Goal: Task Accomplishment & Management: Use online tool/utility

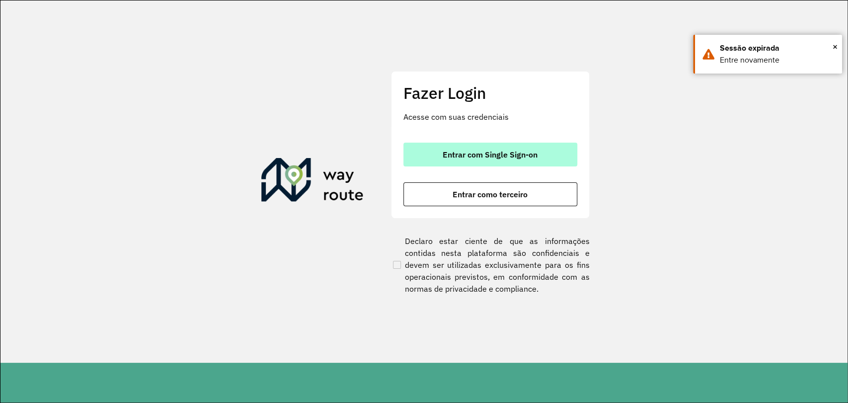
click at [457, 152] on span "Entrar com Single Sign-on" at bounding box center [490, 155] width 95 height 8
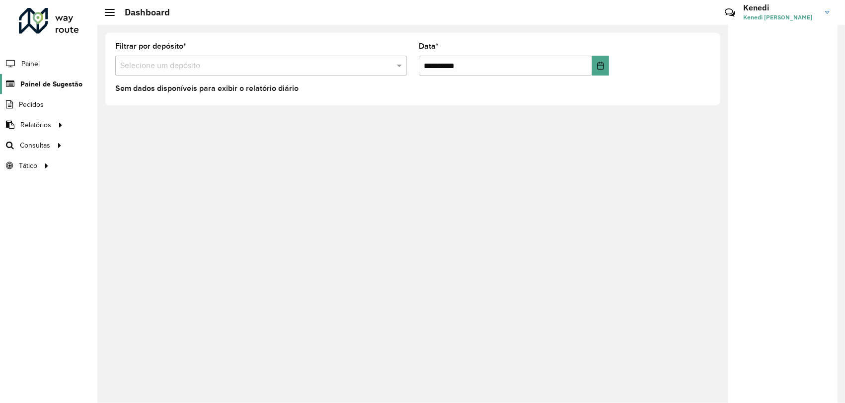
click at [54, 82] on span "Painel de Sugestão" at bounding box center [51, 84] width 62 height 10
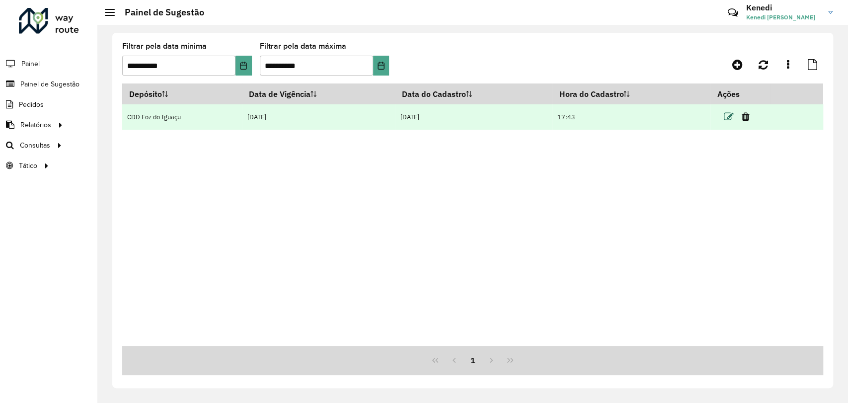
click at [728, 113] on icon at bounding box center [728, 117] width 10 height 10
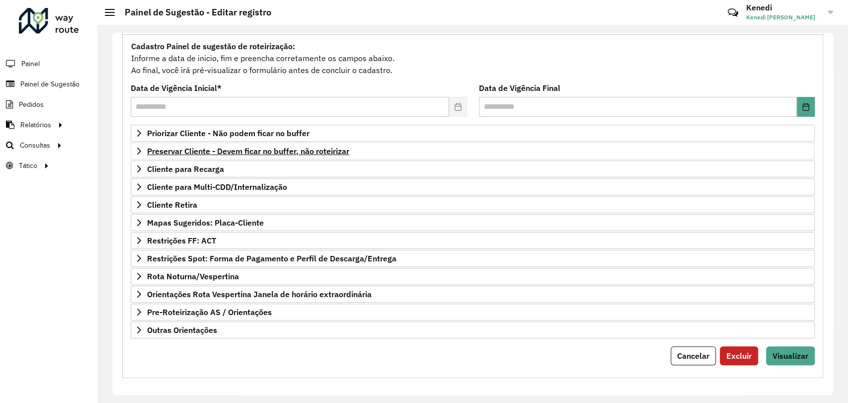
scroll to position [90, 0]
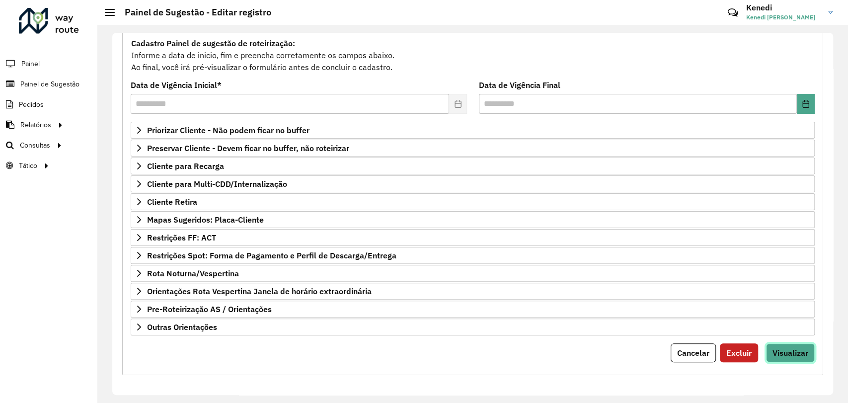
click at [783, 348] on span "Visualizar" at bounding box center [790, 353] width 36 height 10
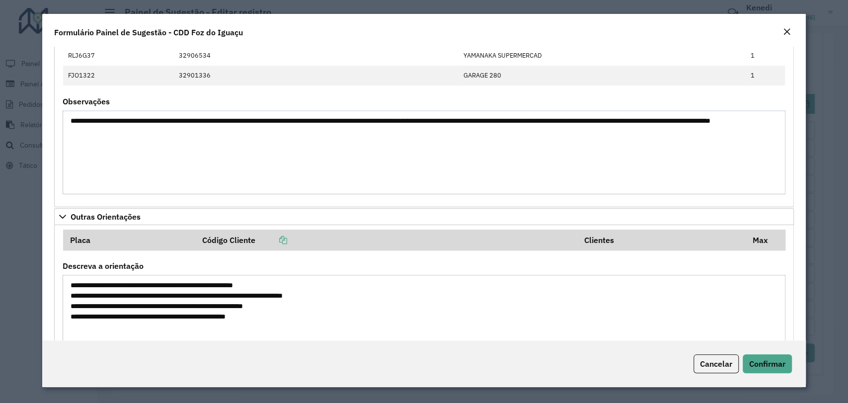
scroll to position [540, 0]
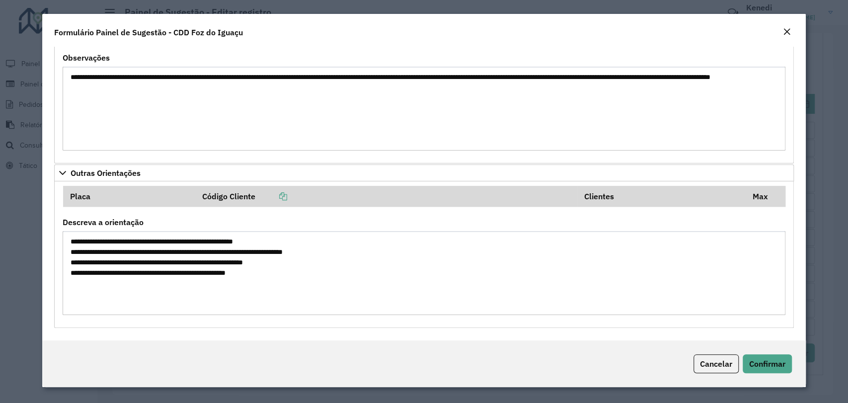
click at [786, 29] on em "Close" at bounding box center [787, 32] width 8 height 8
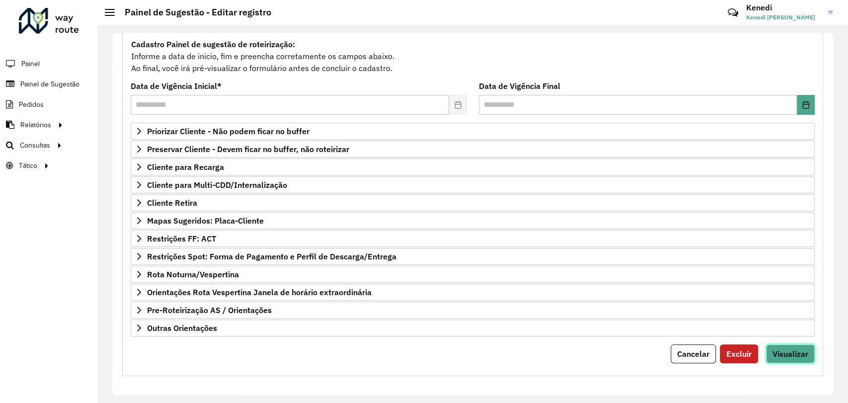
scroll to position [90, 0]
click at [691, 351] on span "Cancelar" at bounding box center [693, 353] width 32 height 10
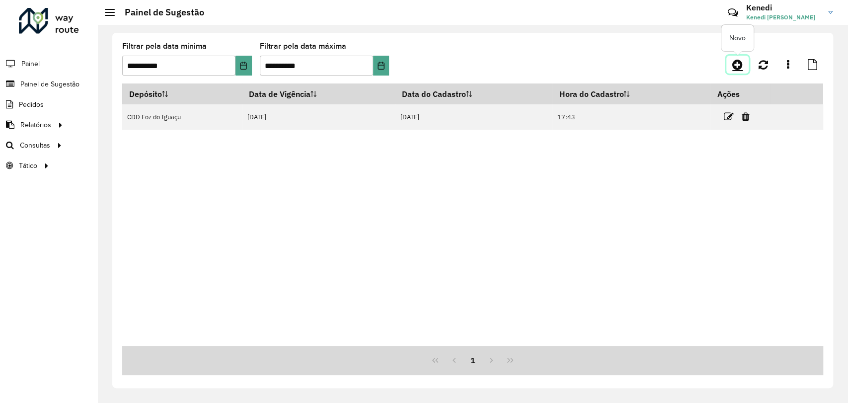
click at [737, 66] on icon at bounding box center [737, 65] width 10 height 12
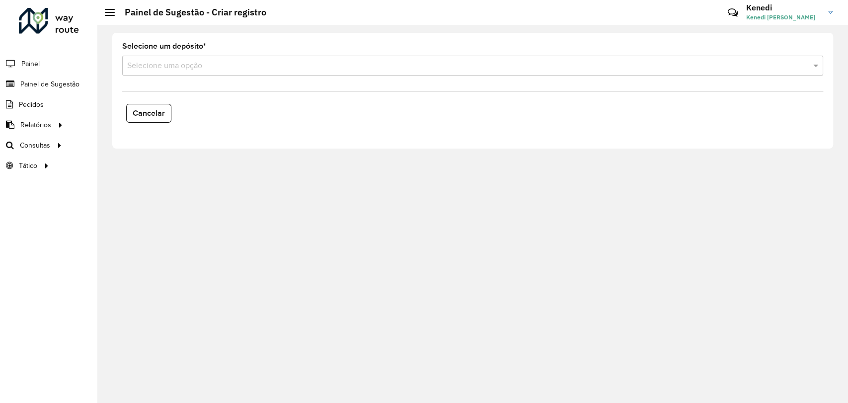
click at [340, 64] on input "text" at bounding box center [462, 66] width 671 height 12
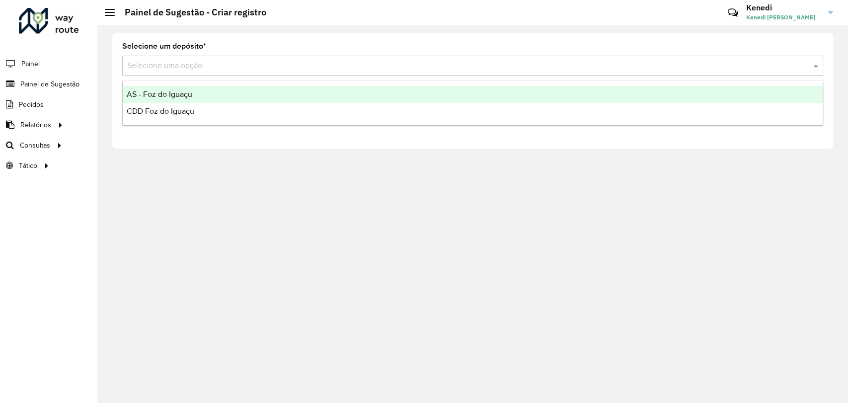
click at [196, 96] on div "AS - Foz do Iguaçu" at bounding box center [473, 94] width 700 height 17
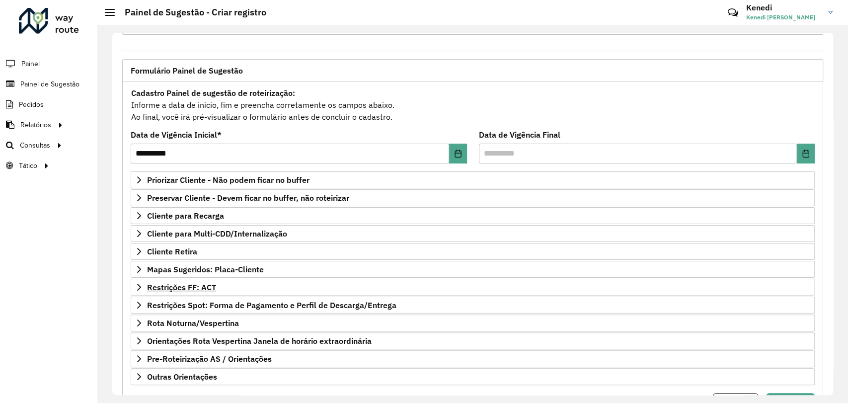
scroll to position [90, 0]
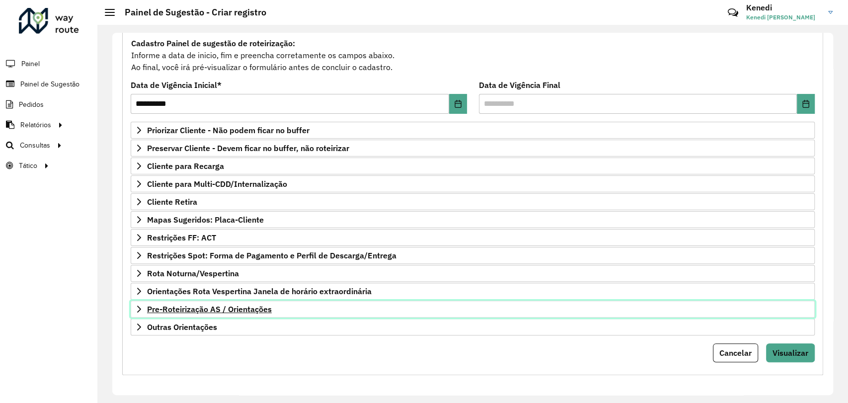
click at [145, 305] on link "Pre-Roteirização AS / Orientações" at bounding box center [473, 309] width 684 height 17
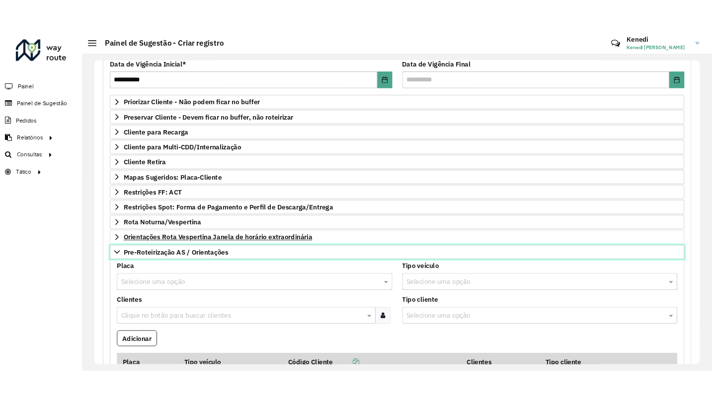
scroll to position [256, 0]
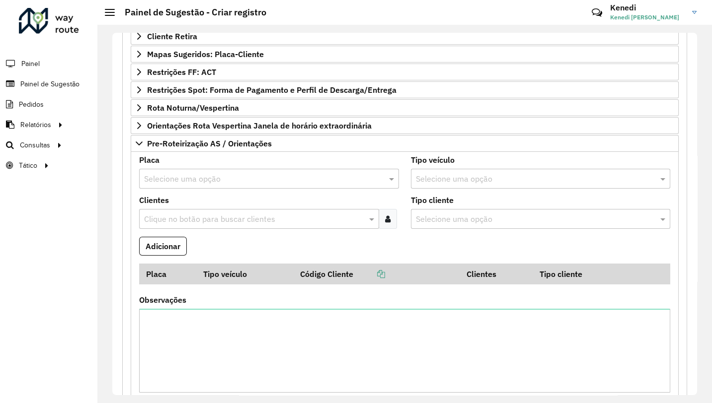
click at [258, 176] on input "text" at bounding box center [259, 179] width 230 height 12
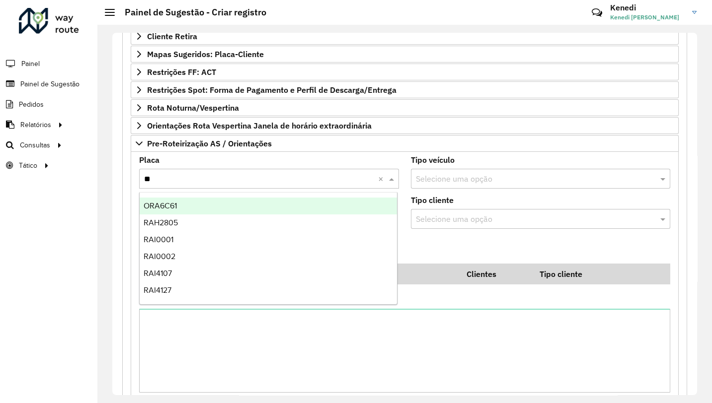
type input "***"
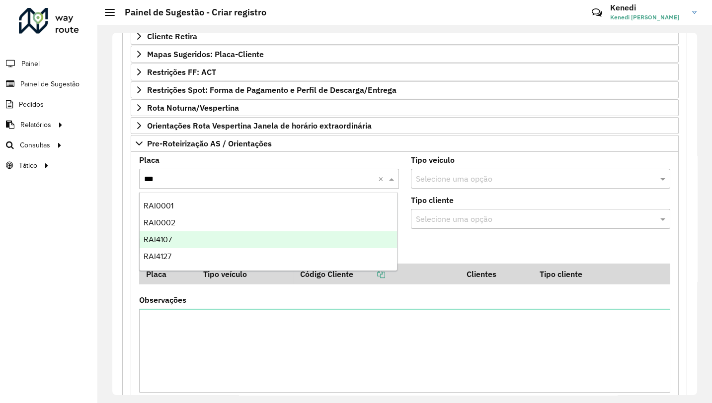
click at [191, 238] on div "RAI4107" at bounding box center [268, 239] width 257 height 17
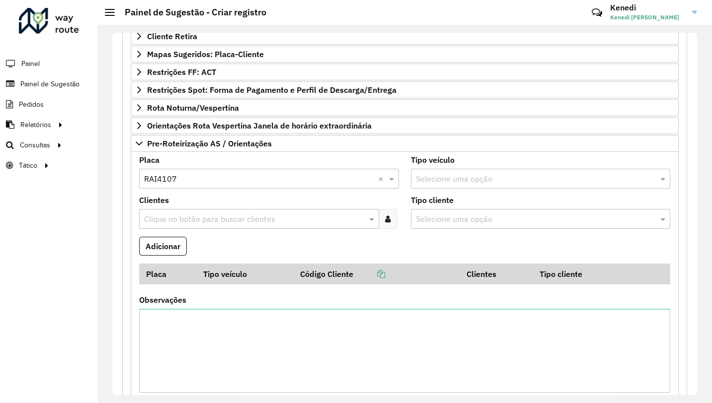
click at [191, 215] on input "text" at bounding box center [254, 220] width 225 height 12
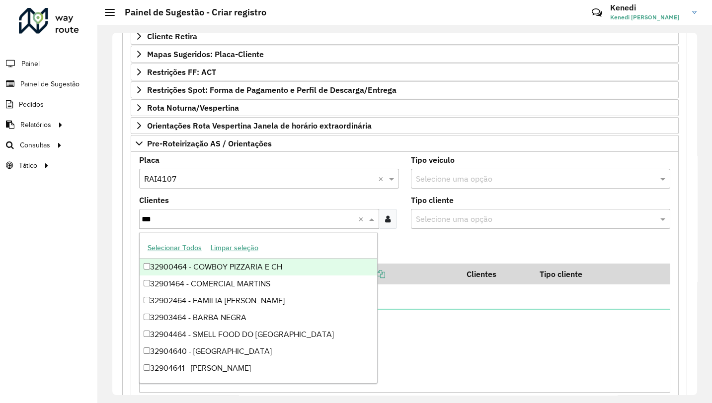
type input "****"
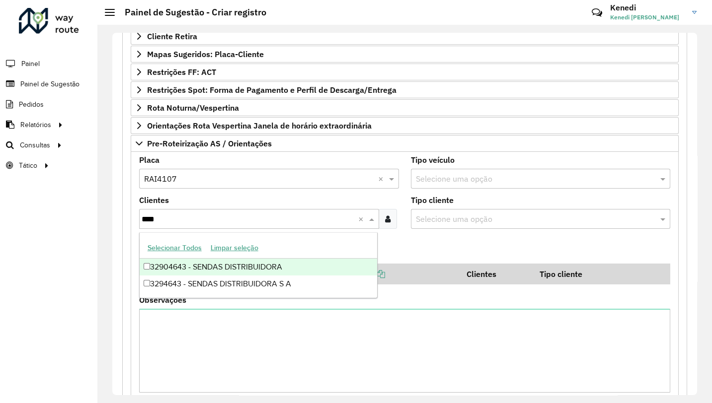
click at [154, 264] on div "32904643 - SENDAS DISTRIBUIDORA" at bounding box center [258, 267] width 237 height 17
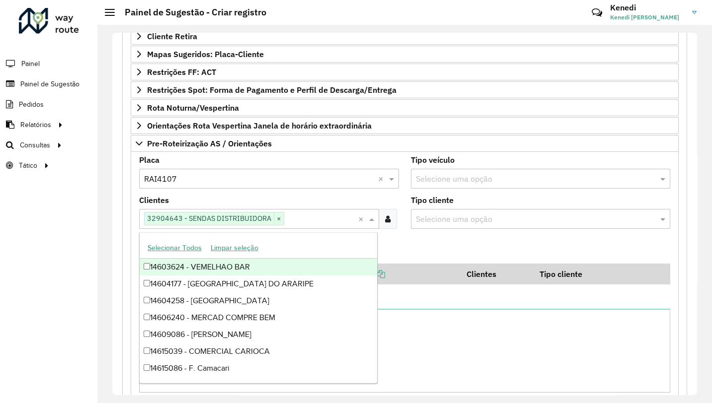
drag, startPoint x: 417, startPoint y: 245, endPoint x: 412, endPoint y: 247, distance: 6.0
click at [417, 244] on formly-field "Adicionar" at bounding box center [404, 250] width 543 height 27
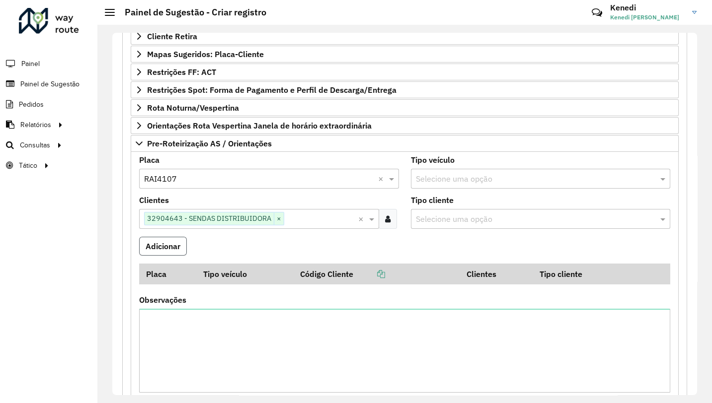
click at [177, 250] on button "Adicionar" at bounding box center [163, 246] width 48 height 19
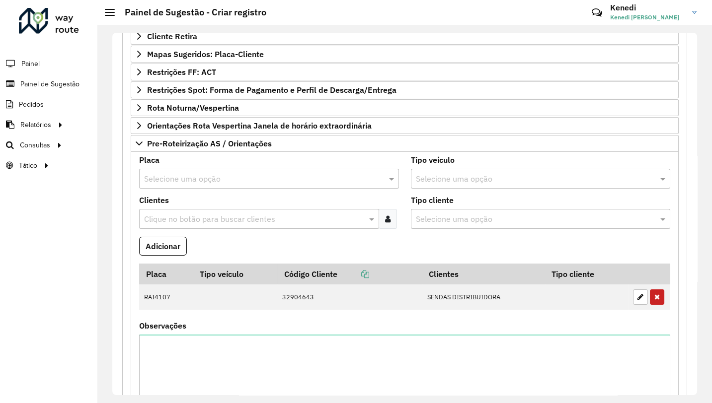
click at [222, 180] on input "text" at bounding box center [259, 179] width 230 height 12
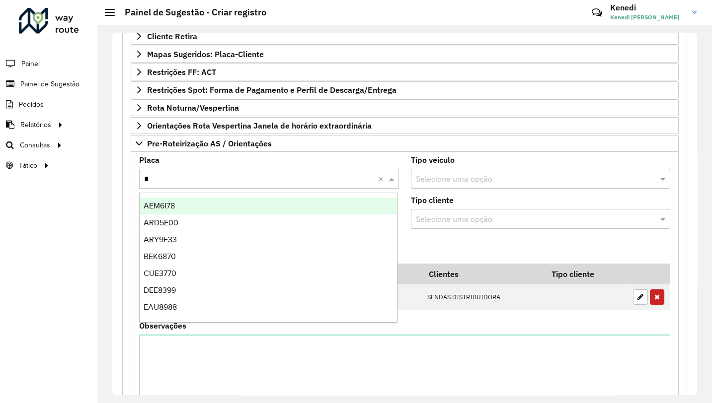
type input "**"
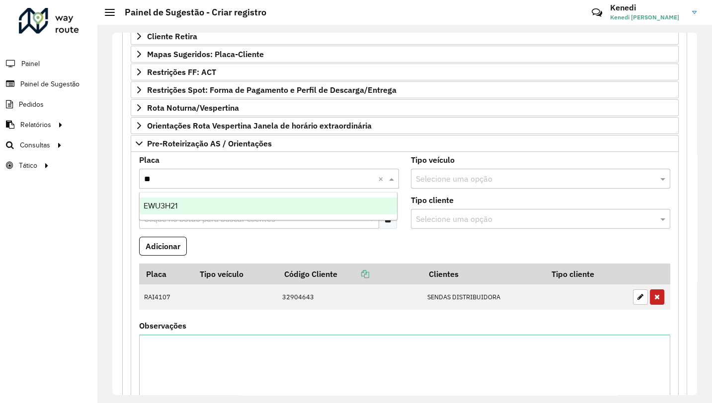
click at [187, 206] on div "EWU3H21" at bounding box center [268, 206] width 257 height 17
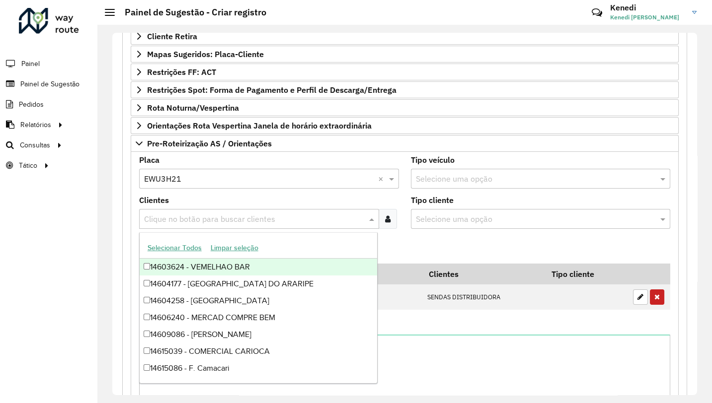
click at [183, 215] on input "text" at bounding box center [254, 220] width 225 height 12
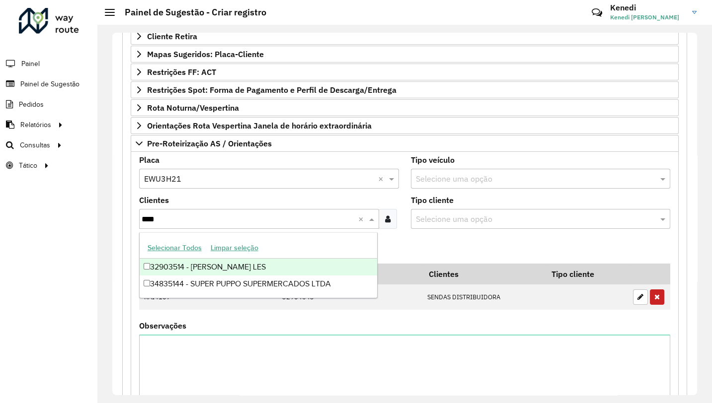
type input "*****"
click at [165, 267] on div "34835144 - SUPER PUPPO SUPERMERCADOS LTDA" at bounding box center [258, 267] width 237 height 17
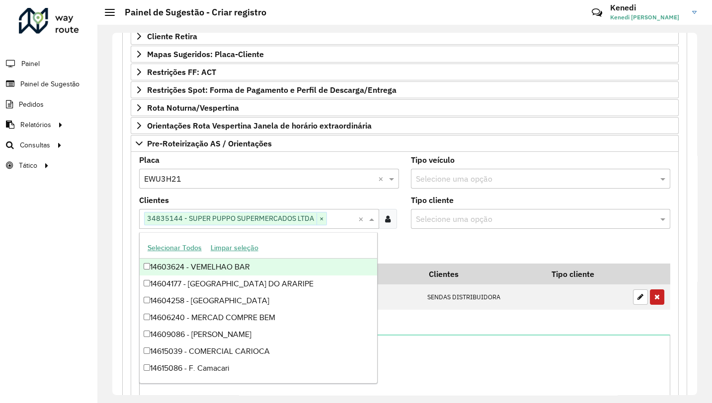
click at [411, 245] on formly-field "Adicionar" at bounding box center [404, 250] width 543 height 27
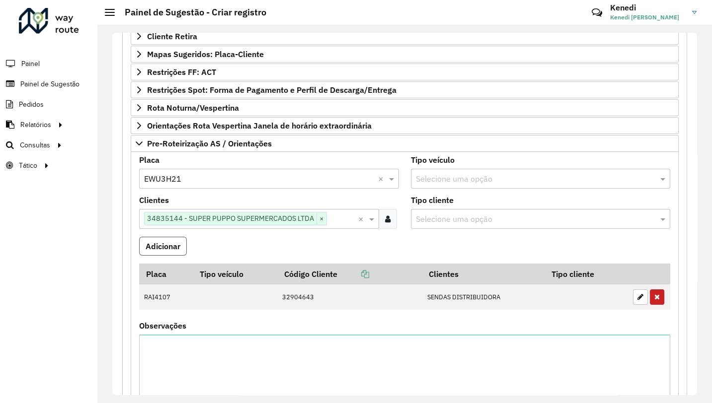
click at [168, 241] on button "Adicionar" at bounding box center [163, 246] width 48 height 19
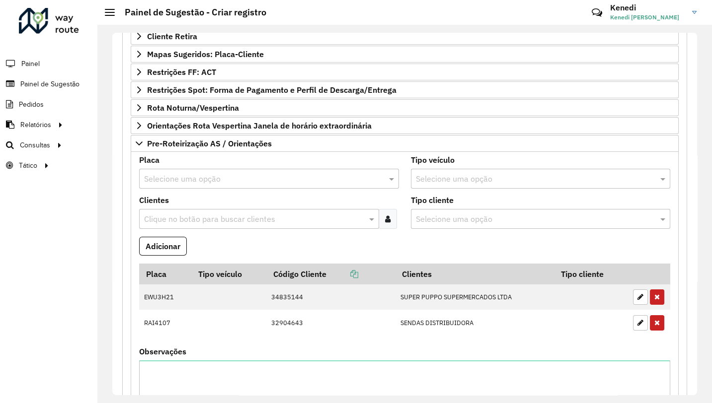
click at [178, 181] on input "text" at bounding box center [259, 179] width 230 height 12
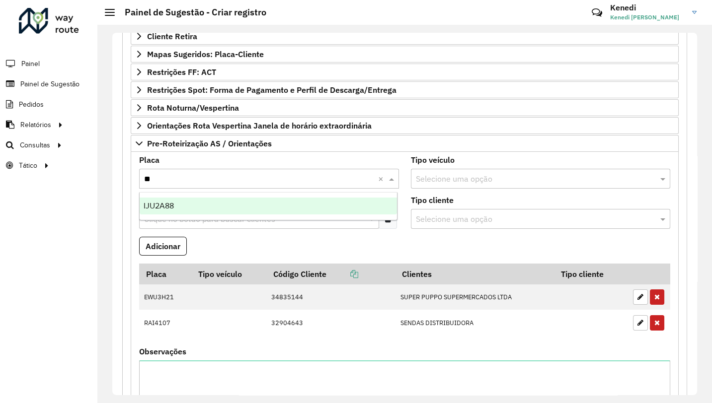
type input "***"
click at [198, 202] on div "IJU2A88" at bounding box center [268, 206] width 257 height 17
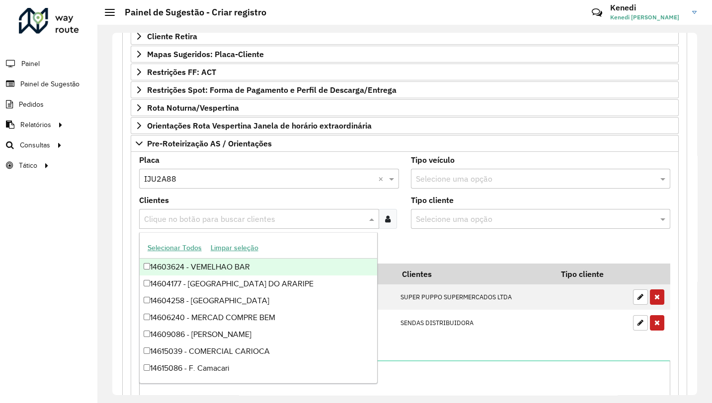
click at [195, 219] on input "text" at bounding box center [254, 220] width 225 height 12
type input "***"
click at [175, 267] on div "32900708 - ATACADAO SA" at bounding box center [258, 267] width 237 height 17
click at [411, 243] on formly-field "Adicionar" at bounding box center [404, 250] width 543 height 27
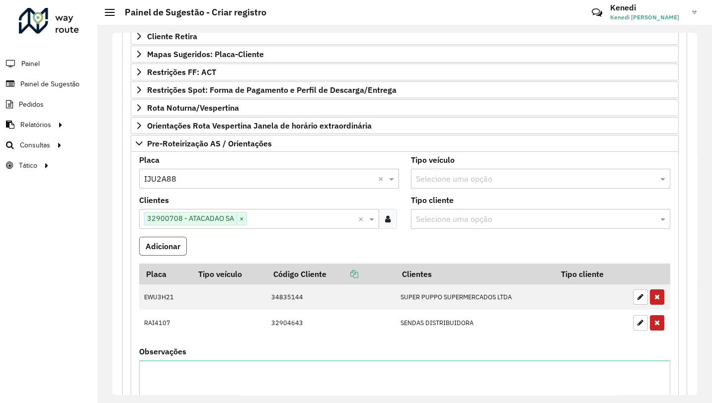
click at [161, 244] on button "Adicionar" at bounding box center [163, 246] width 48 height 19
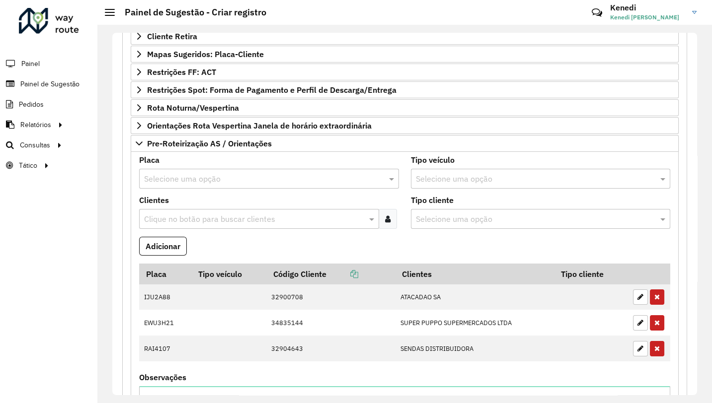
click at [221, 175] on input "text" at bounding box center [259, 179] width 230 height 12
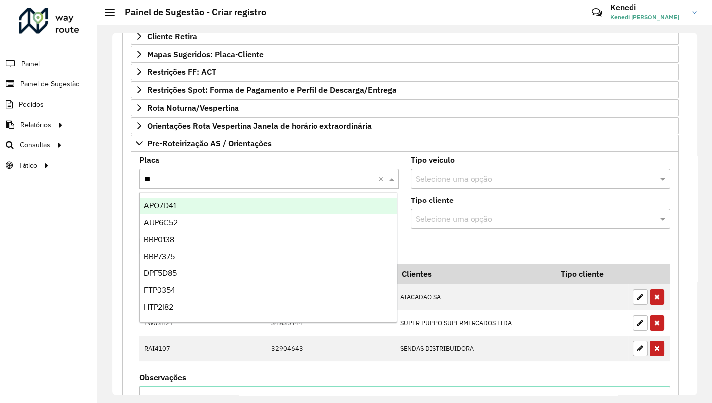
type input "***"
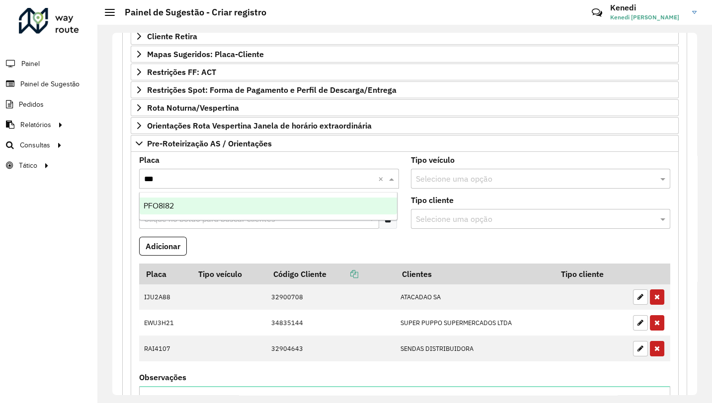
click at [175, 208] on div "PFO8I82" at bounding box center [268, 206] width 257 height 17
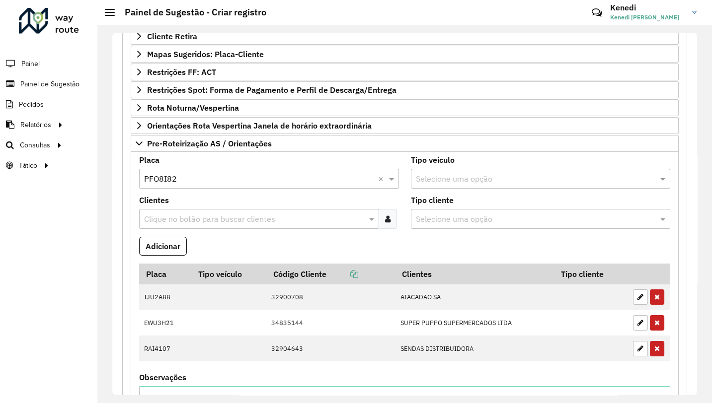
click at [175, 215] on input "text" at bounding box center [254, 220] width 225 height 12
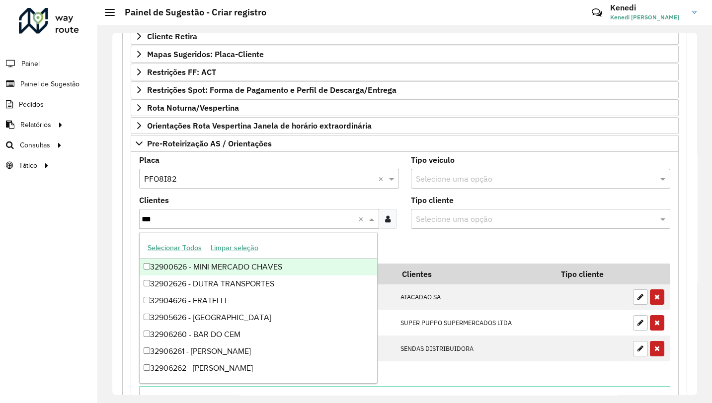
type input "****"
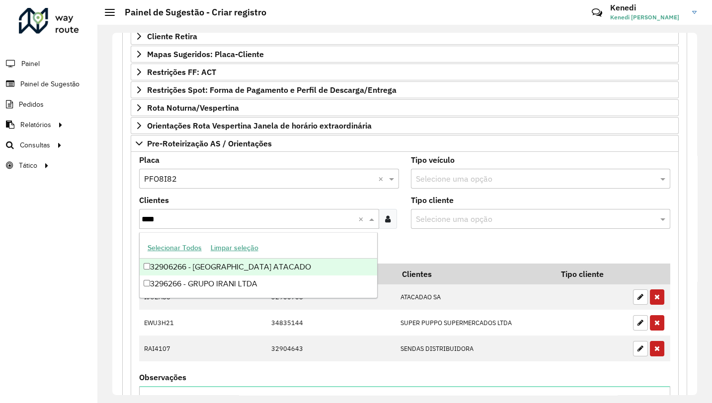
click at [160, 264] on div "32906266 - IRANI ATACADO" at bounding box center [258, 267] width 237 height 17
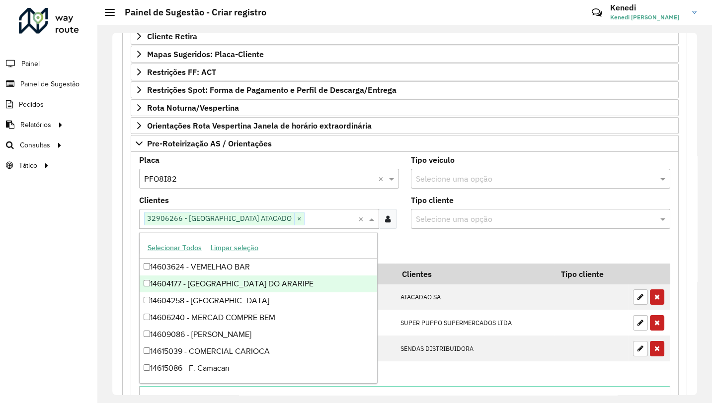
click at [413, 234] on formly-field "Tipo cliente Selecione uma opção" at bounding box center [541, 217] width 272 height 40
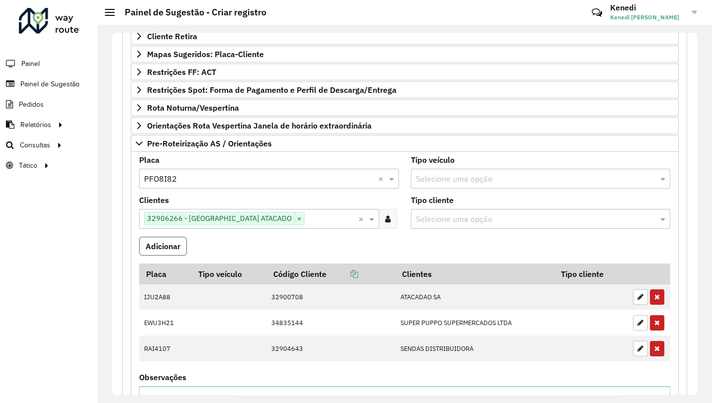
click at [152, 244] on button "Adicionar" at bounding box center [163, 246] width 48 height 19
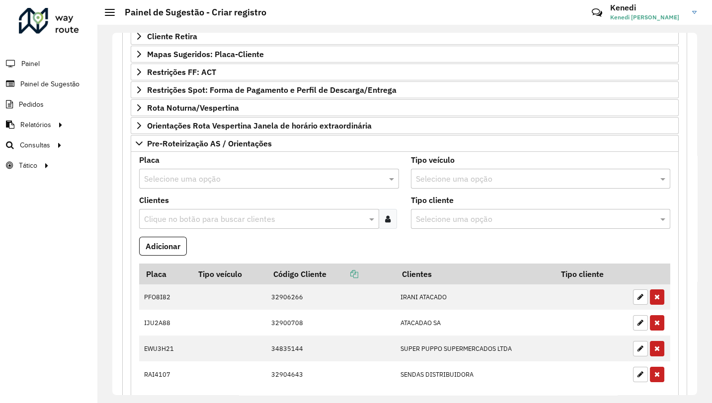
click at [187, 177] on input "text" at bounding box center [259, 179] width 230 height 12
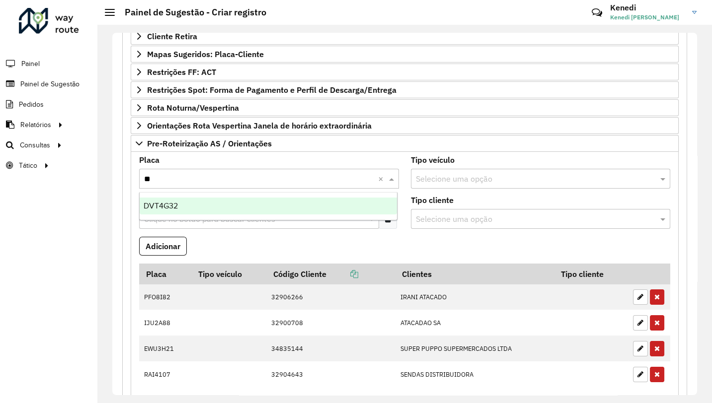
type input "***"
click at [155, 207] on span "DVT4G32" at bounding box center [161, 206] width 34 height 8
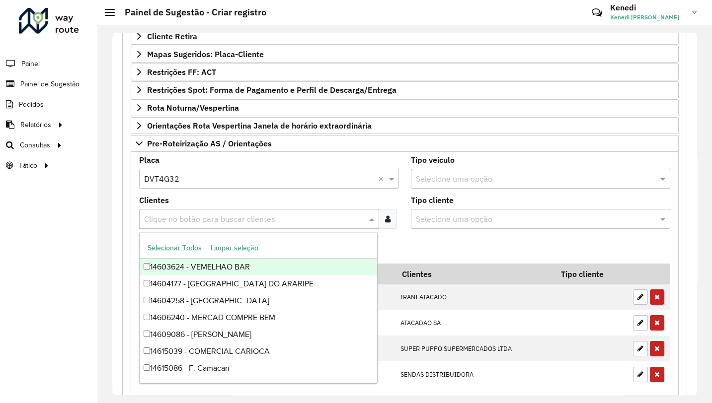
click at [162, 215] on input "text" at bounding box center [254, 220] width 225 height 12
type input "***"
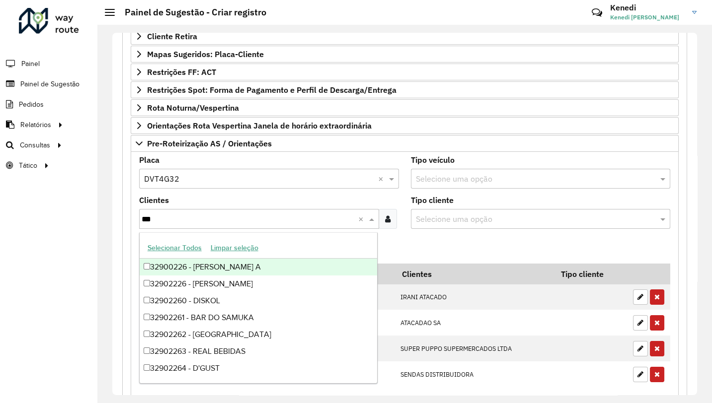
click at [155, 268] on div "32900226 - ITALO VILA A" at bounding box center [258, 267] width 237 height 17
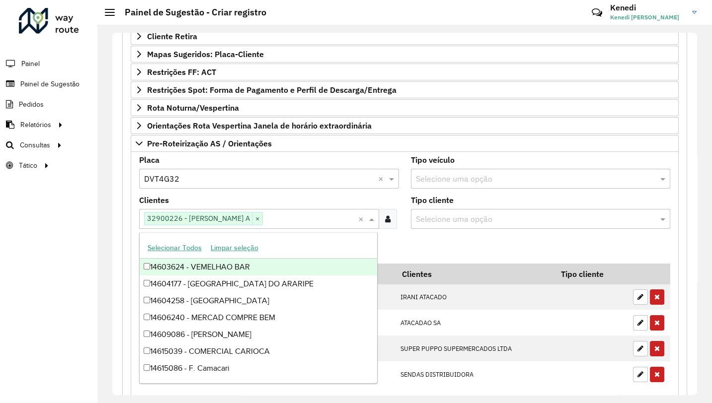
drag, startPoint x: 408, startPoint y: 248, endPoint x: 400, endPoint y: 248, distance: 8.5
click at [409, 247] on formly-field "Adicionar" at bounding box center [404, 250] width 543 height 27
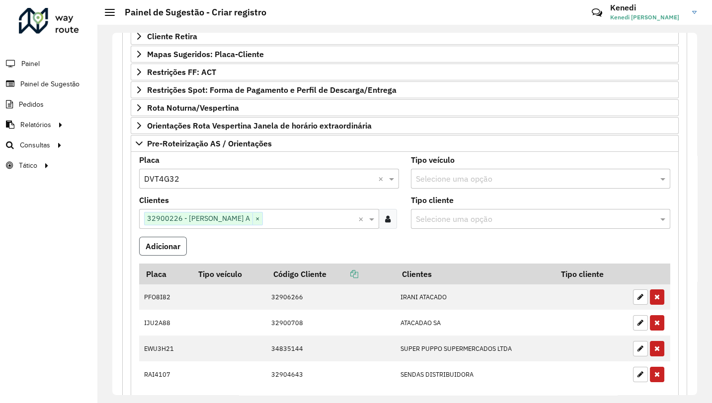
click at [163, 246] on button "Adicionar" at bounding box center [163, 246] width 48 height 19
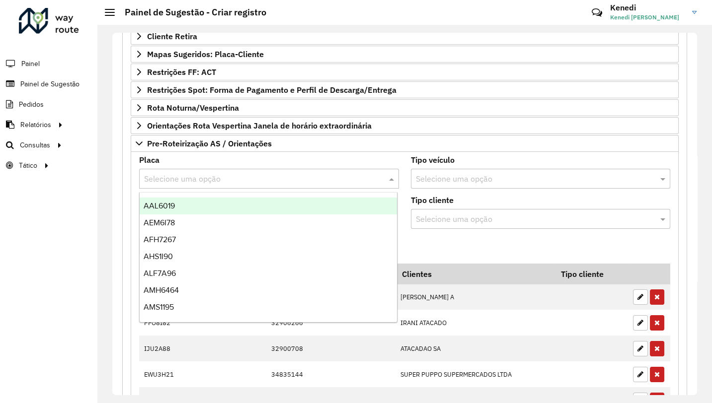
click at [208, 175] on input "text" at bounding box center [259, 179] width 230 height 12
type input "***"
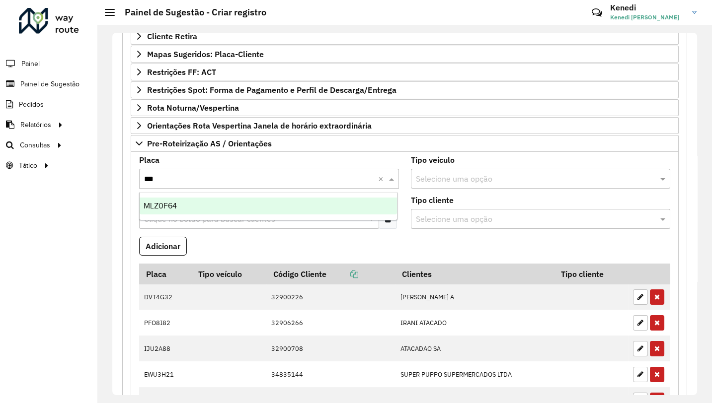
click at [180, 208] on div "MLZ0F64" at bounding box center [268, 206] width 257 height 17
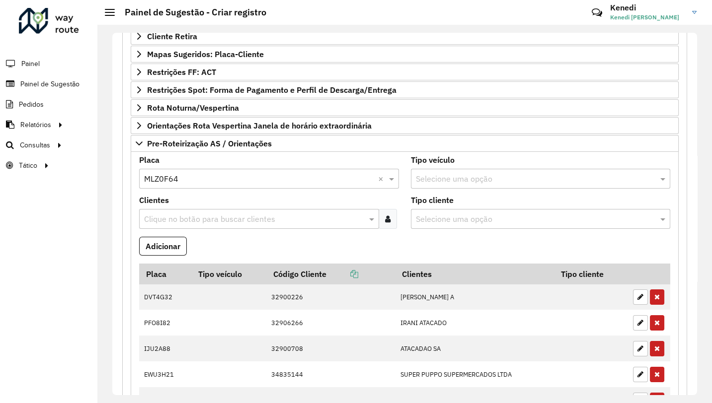
click at [178, 220] on input "text" at bounding box center [254, 220] width 225 height 12
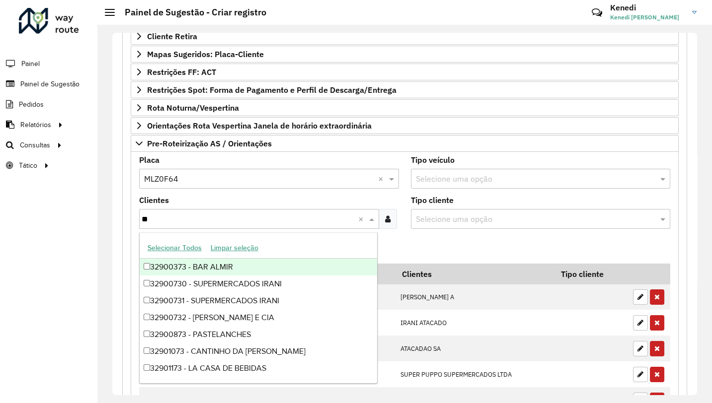
type input "***"
click at [190, 263] on div "32900731 - SUPERMERCADOS IRANI" at bounding box center [258, 267] width 237 height 17
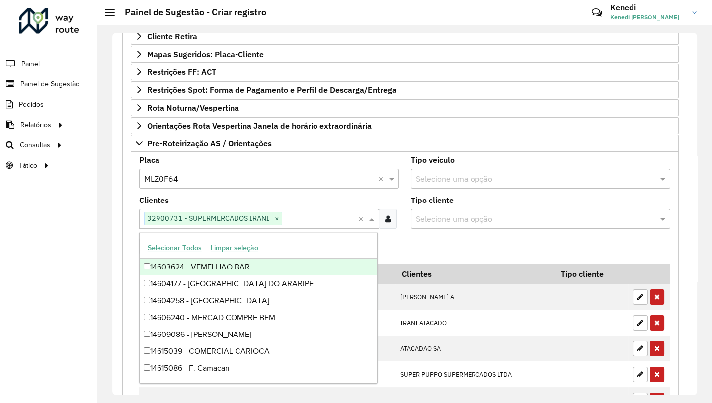
click at [398, 252] on formly-field "Adicionar" at bounding box center [404, 250] width 543 height 27
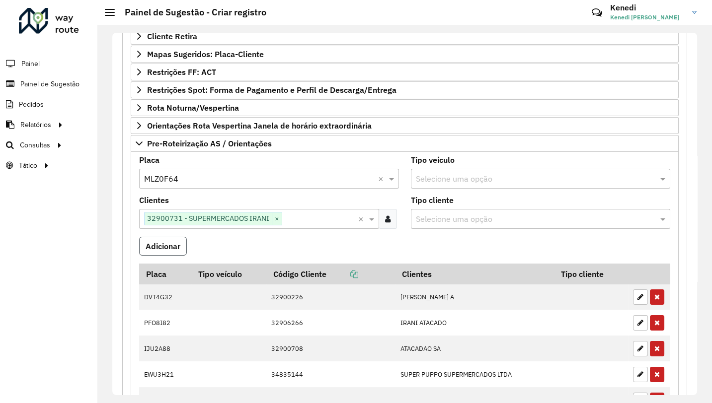
click at [168, 240] on button "Adicionar" at bounding box center [163, 246] width 48 height 19
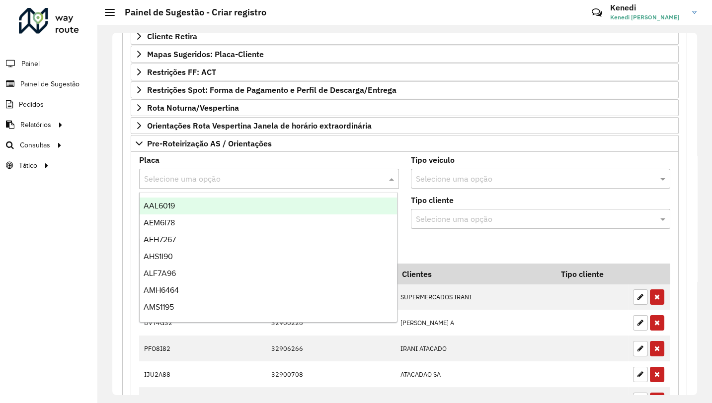
click at [180, 181] on input "text" at bounding box center [259, 179] width 230 height 12
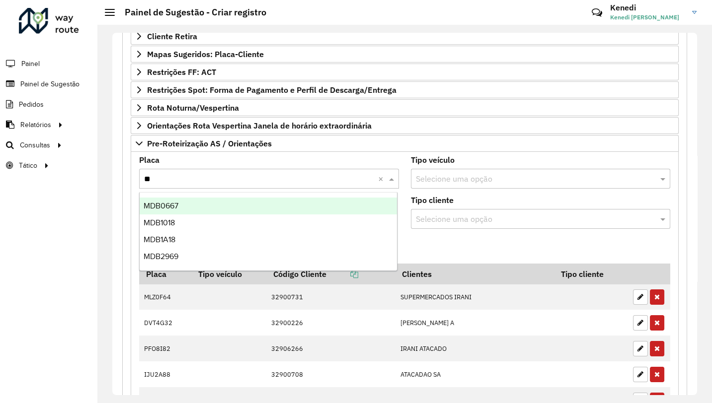
type input "***"
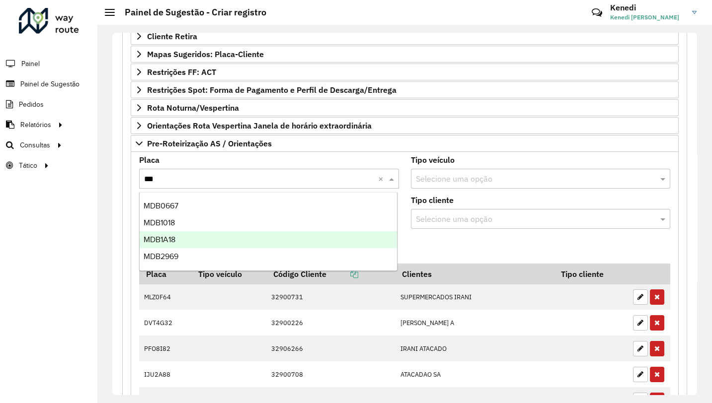
click at [168, 240] on span "MDB1A18" at bounding box center [160, 239] width 32 height 8
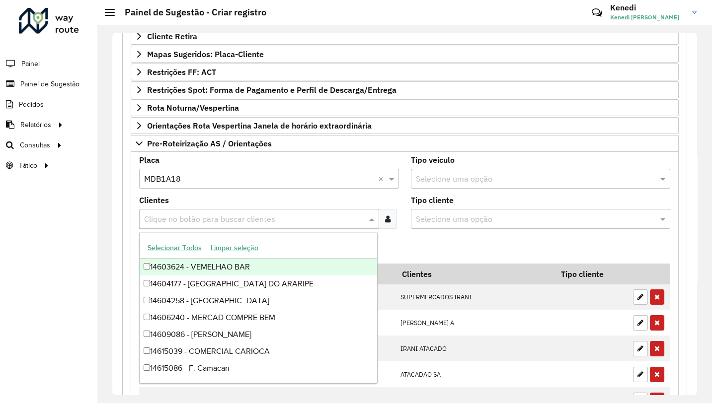
click at [190, 216] on input "text" at bounding box center [254, 220] width 225 height 12
type input "*****"
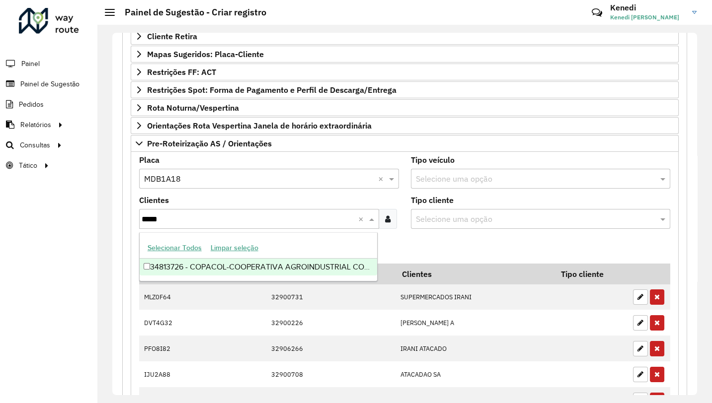
click at [179, 262] on div "34813726 - COPACOL-COOPERATIVA AGROINDUSTRIAL CONSO" at bounding box center [258, 267] width 237 height 17
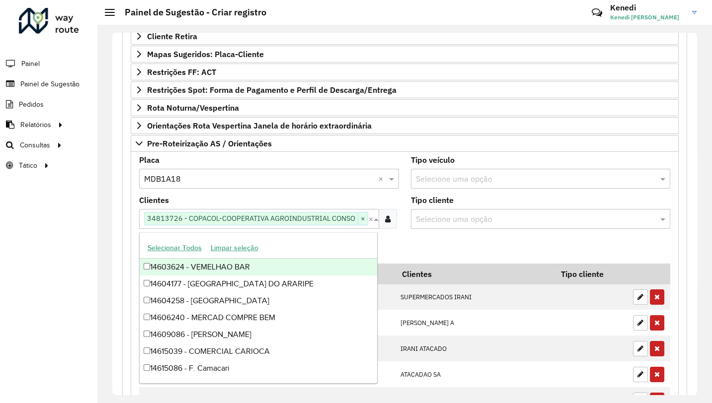
click at [407, 252] on formly-field "Adicionar" at bounding box center [404, 250] width 543 height 27
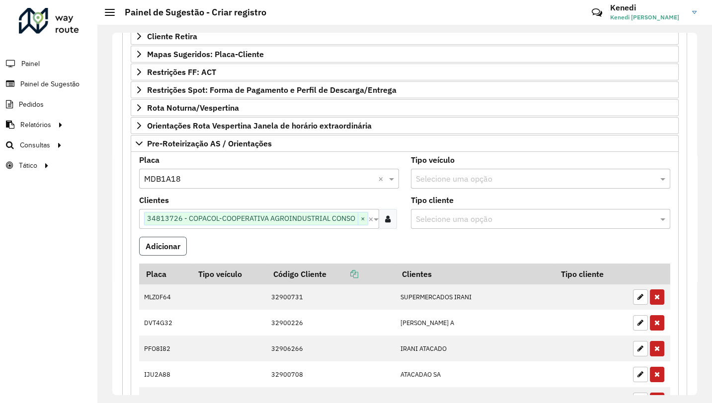
click at [153, 248] on button "Adicionar" at bounding box center [163, 246] width 48 height 19
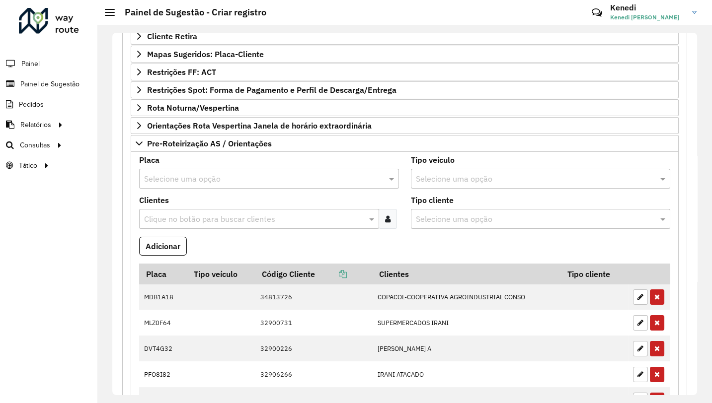
click at [155, 185] on div "Selecione uma opção" at bounding box center [269, 179] width 260 height 20
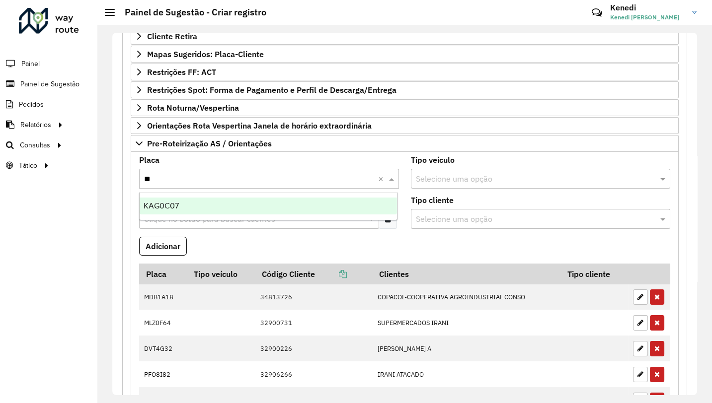
type input "***"
click at [159, 208] on span "KAG0C07" at bounding box center [161, 206] width 35 height 8
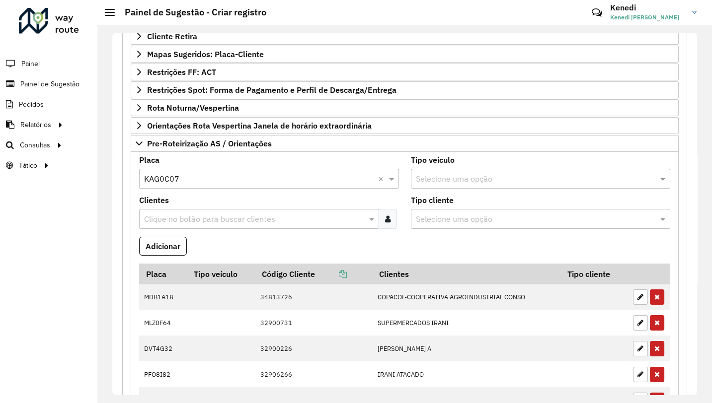
click at [160, 210] on div "Clique no botão para buscar clientes" at bounding box center [259, 219] width 240 height 20
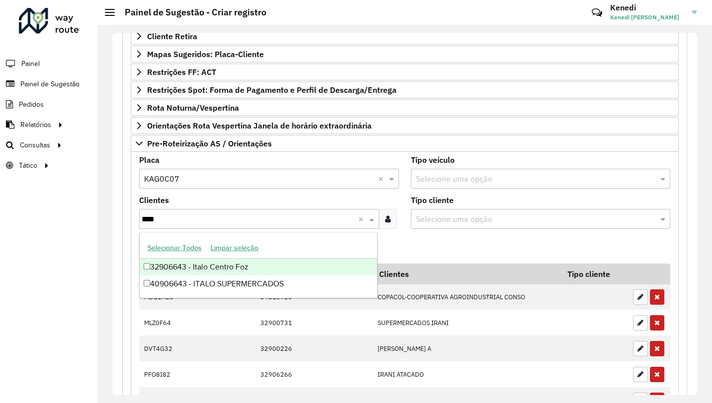
type input "****"
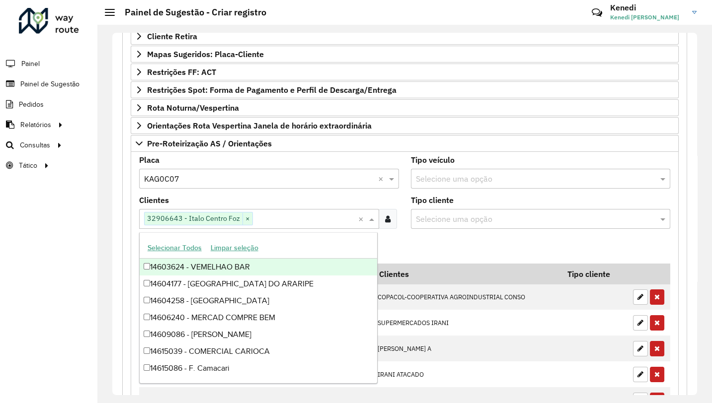
click at [409, 242] on formly-field "Adicionar" at bounding box center [404, 250] width 543 height 27
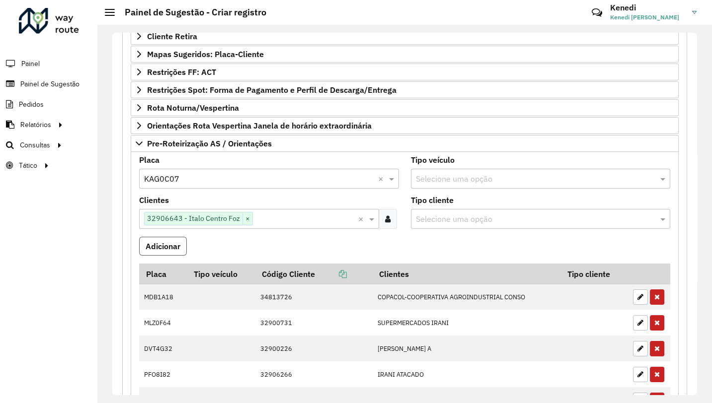
click at [165, 243] on button "Adicionar" at bounding box center [163, 246] width 48 height 19
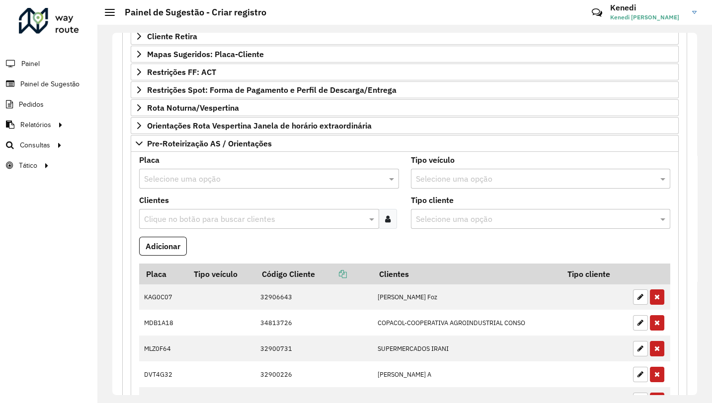
click at [181, 179] on input "text" at bounding box center [259, 179] width 230 height 12
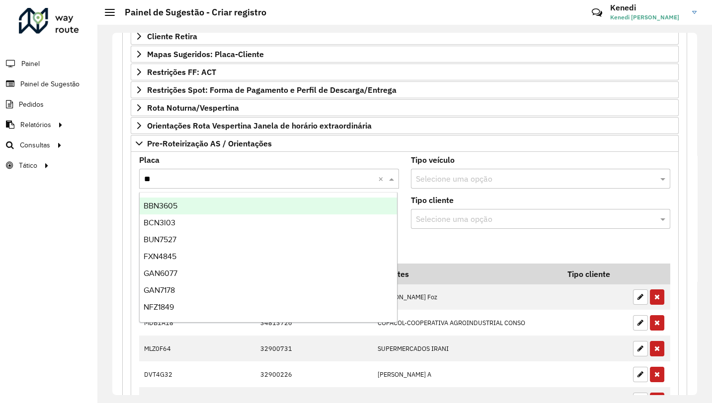
type input "***"
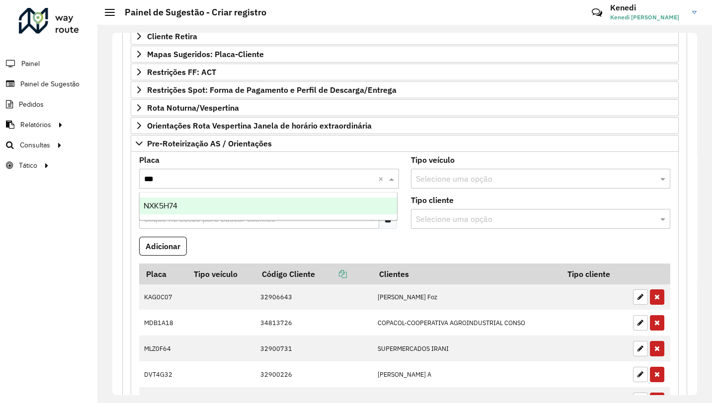
click at [165, 207] on span "NXK5H74" at bounding box center [161, 206] width 34 height 8
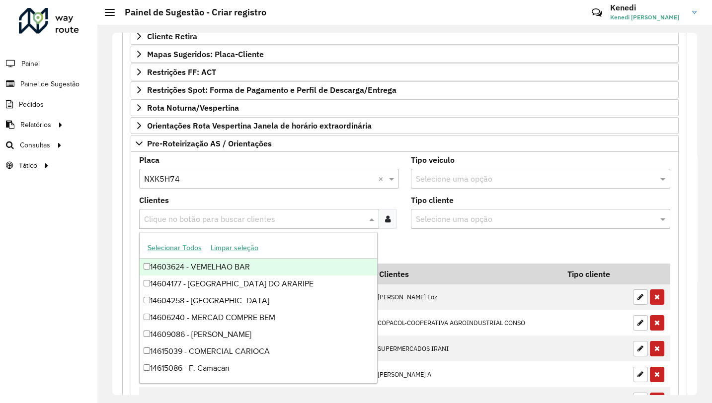
click at [165, 216] on input "text" at bounding box center [254, 220] width 225 height 12
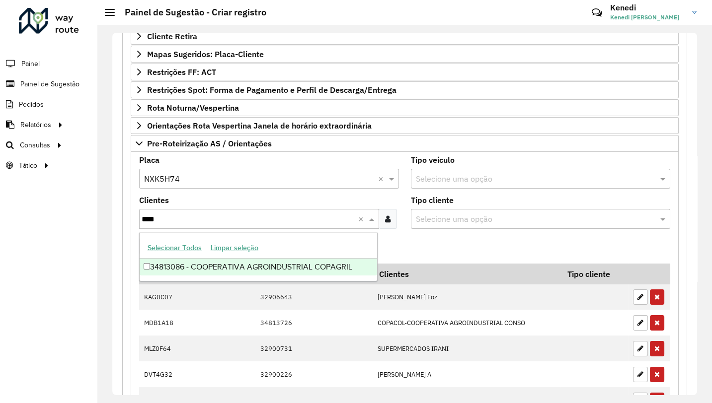
type input "*****"
click at [164, 262] on div "34813086 - COOPERATIVA AGROINDUSTRIAL COPAGRIL" at bounding box center [258, 267] width 237 height 17
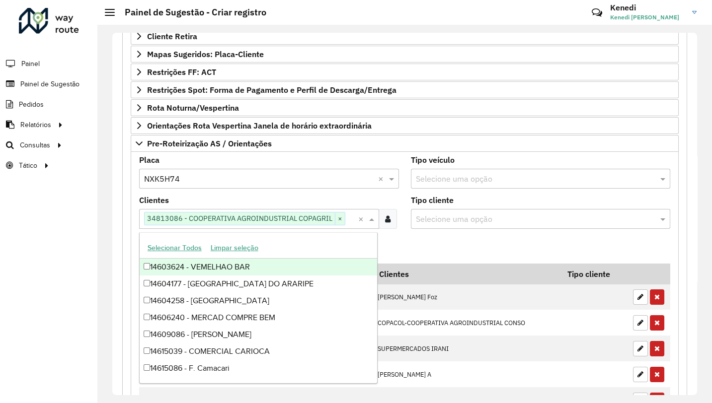
click at [411, 249] on formly-field "Adicionar" at bounding box center [404, 250] width 543 height 27
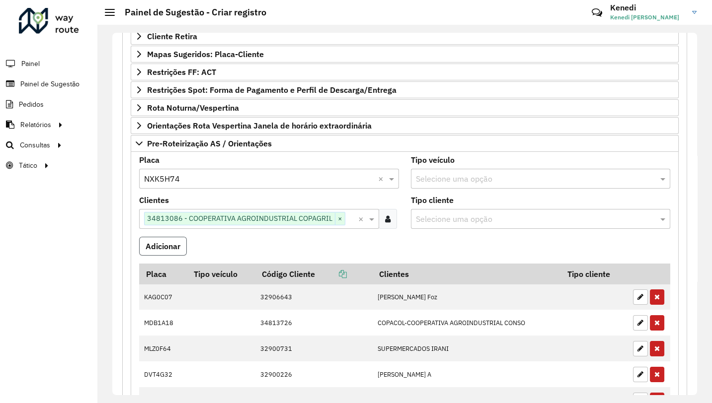
click at [161, 241] on button "Adicionar" at bounding box center [163, 246] width 48 height 19
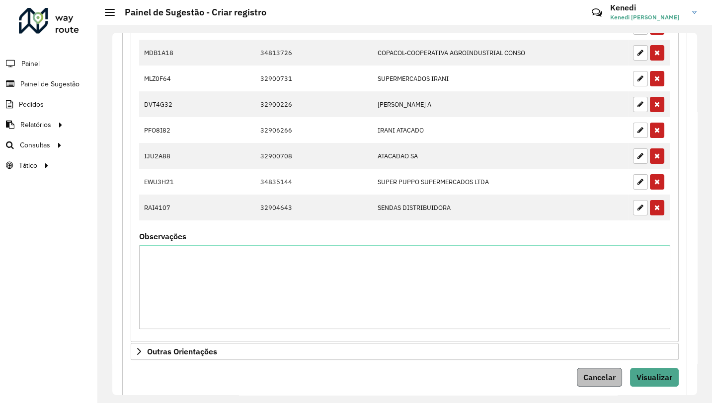
scroll to position [575, 0]
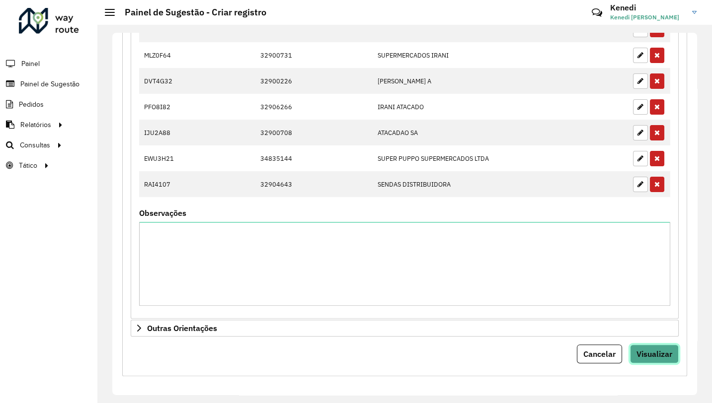
click at [651, 355] on span "Visualizar" at bounding box center [654, 354] width 36 height 10
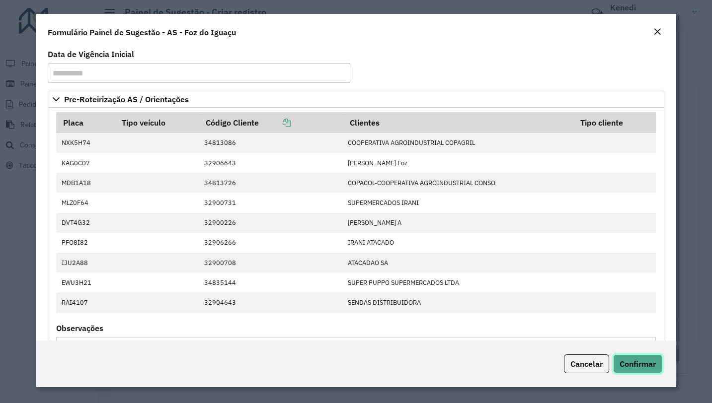
click at [632, 360] on span "Confirmar" at bounding box center [637, 364] width 36 height 10
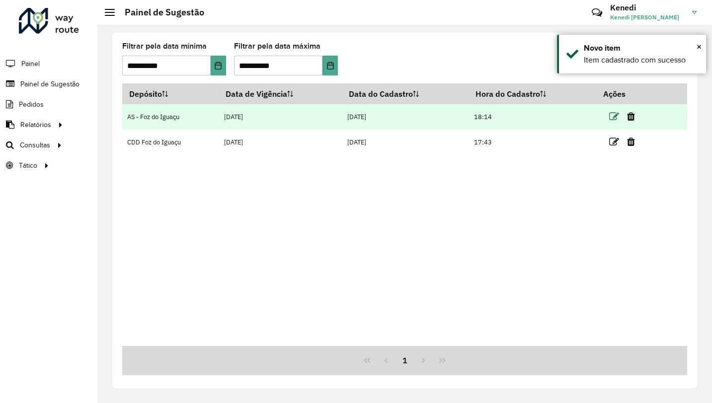
click at [615, 118] on icon at bounding box center [614, 117] width 10 height 10
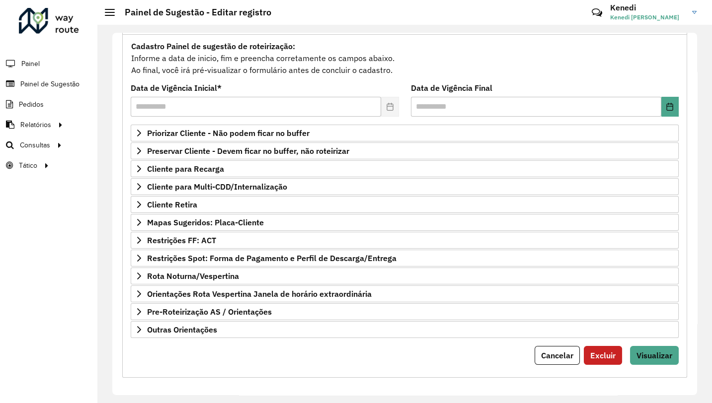
scroll to position [90, 0]
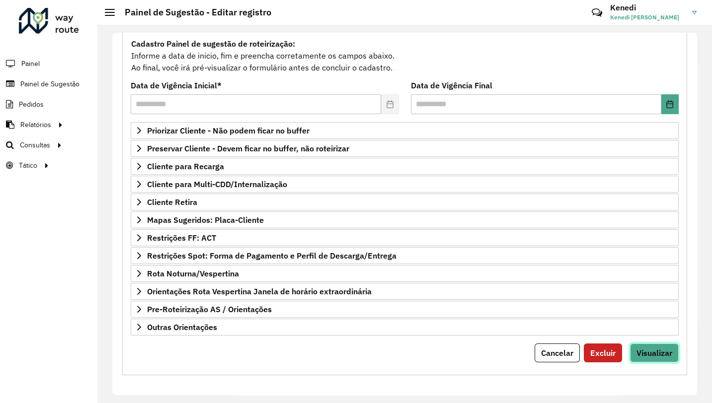
click at [662, 345] on button "Visualizar" at bounding box center [654, 353] width 49 height 19
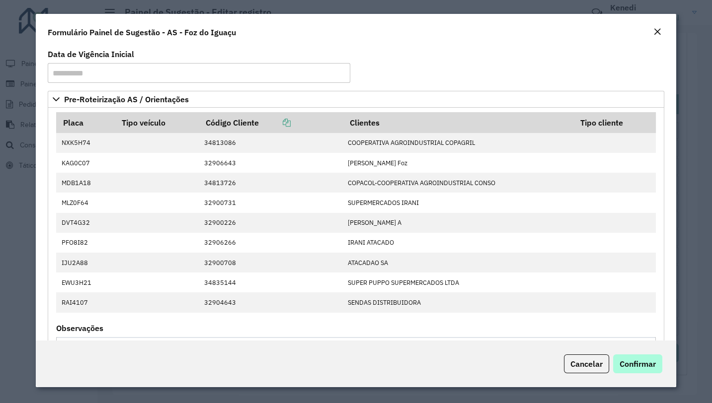
drag, startPoint x: 641, startPoint y: 375, endPoint x: 642, endPoint y: 364, distance: 11.0
click at [641, 374] on div "Cancelar Confirmar" at bounding box center [356, 364] width 641 height 47
click at [642, 364] on span "Confirmar" at bounding box center [637, 364] width 36 height 10
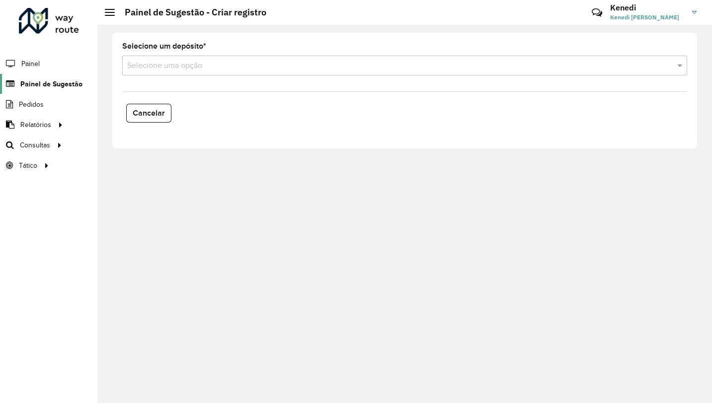
click at [48, 82] on span "Painel de Sugestão" at bounding box center [51, 84] width 62 height 10
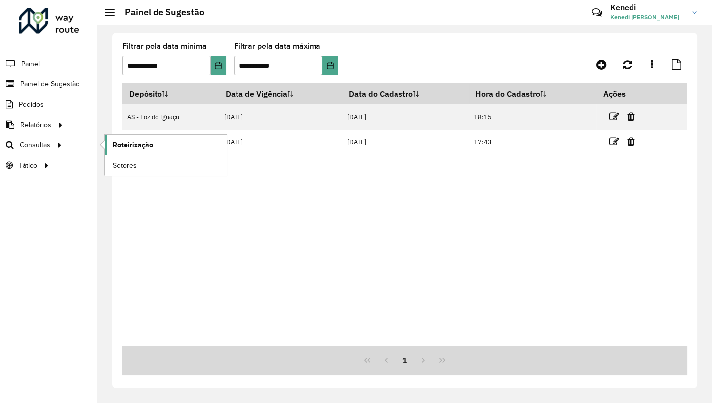
click at [135, 145] on span "Roteirização" at bounding box center [133, 145] width 40 height 10
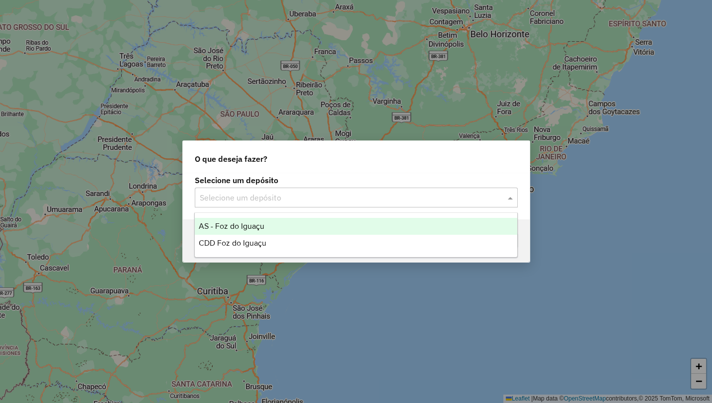
click at [493, 197] on div at bounding box center [356, 197] width 323 height 13
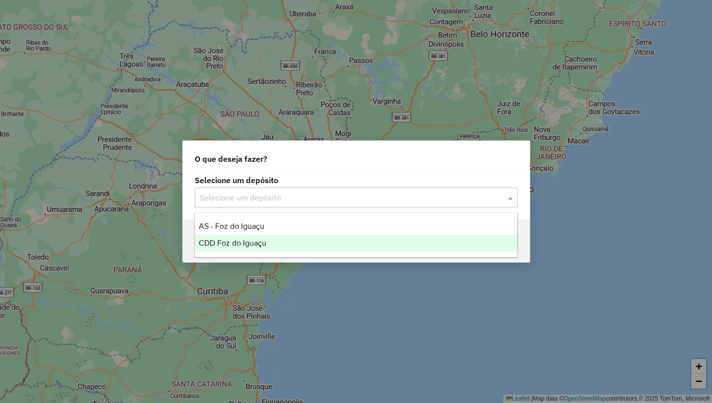
click at [245, 238] on div "CDD Foz do Iguaçu" at bounding box center [356, 243] width 322 height 17
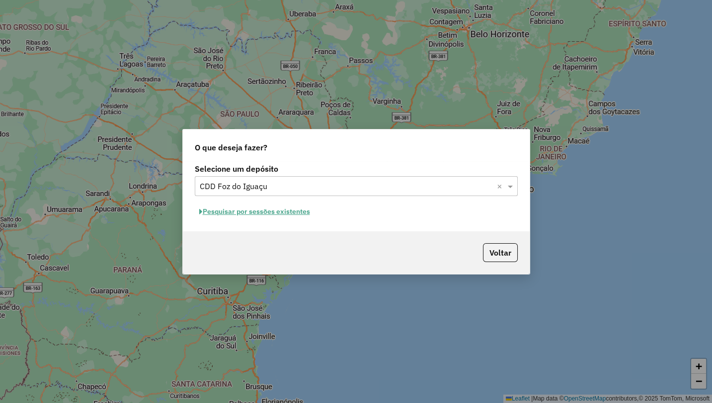
click at [247, 212] on button "Pesquisar por sessões existentes" at bounding box center [255, 211] width 120 height 15
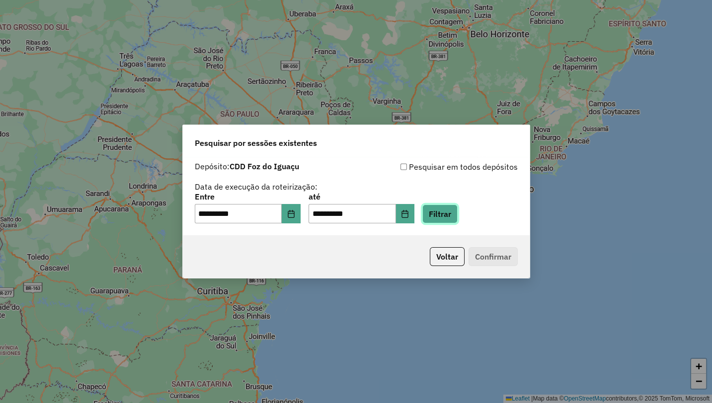
click at [448, 217] on button "Filtrar" at bounding box center [439, 214] width 35 height 19
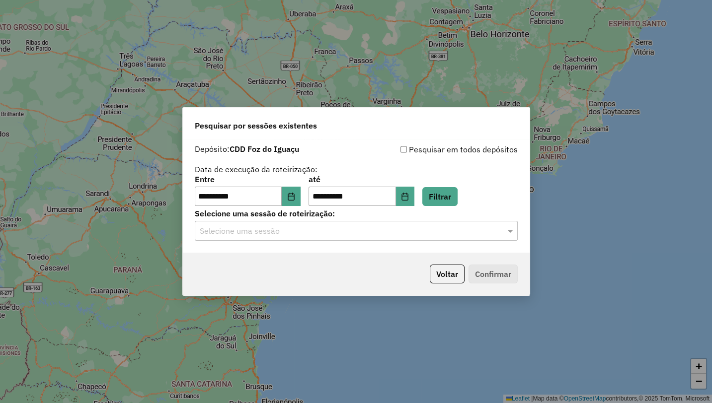
click at [394, 234] on input "text" at bounding box center [346, 232] width 293 height 12
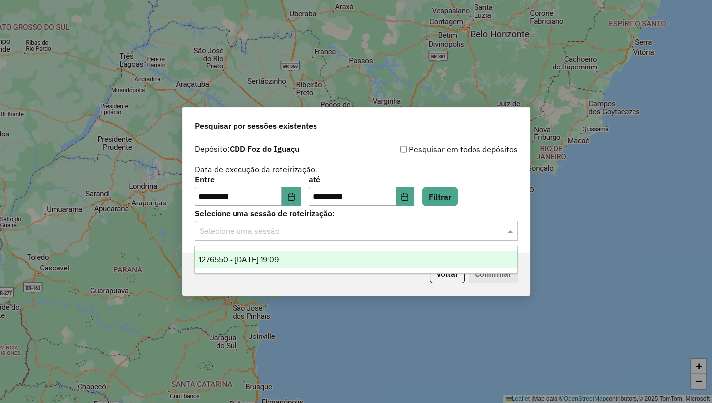
click at [364, 254] on div "1276550 - 16/09/2025 19:09" at bounding box center [356, 259] width 322 height 17
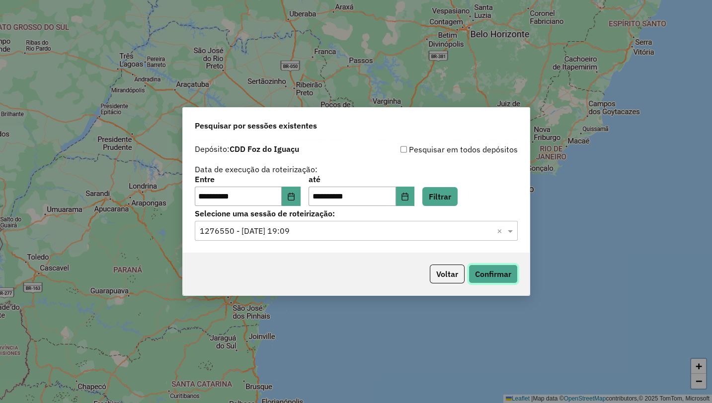
click at [495, 275] on button "Confirmar" at bounding box center [492, 274] width 49 height 19
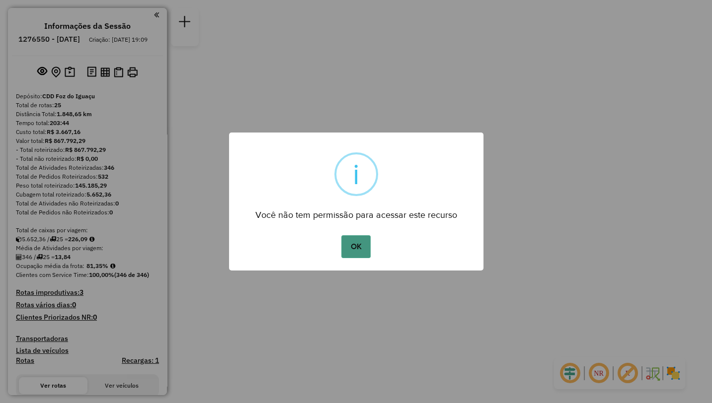
click at [351, 245] on button "OK" at bounding box center [355, 246] width 29 height 23
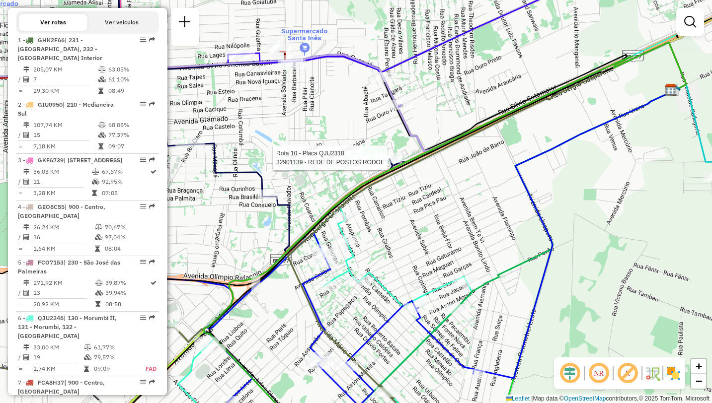
select select "**********"
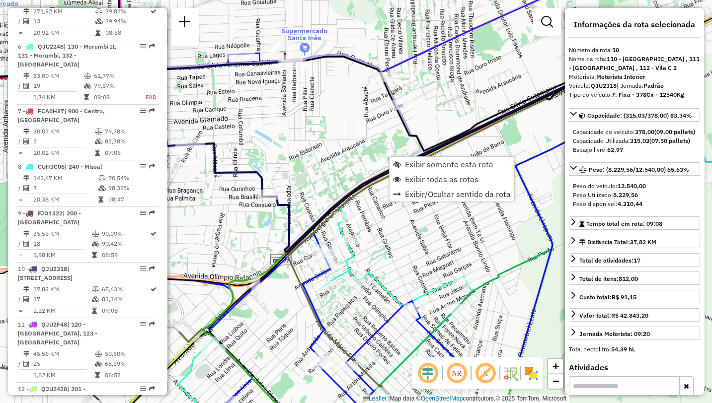
scroll to position [907, 0]
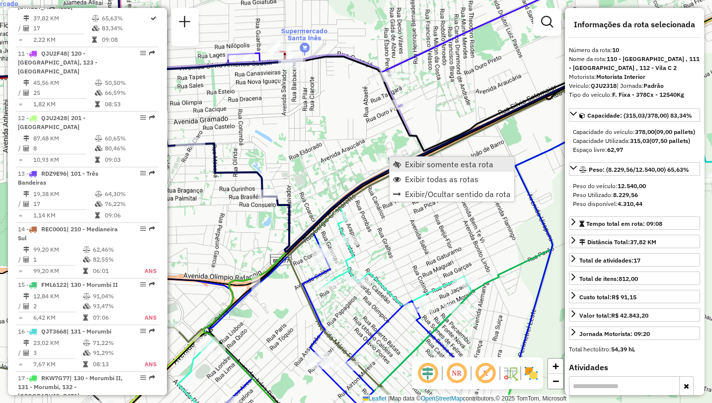
click at [409, 162] on span "Exibir somente esta rota" at bounding box center [449, 164] width 88 height 8
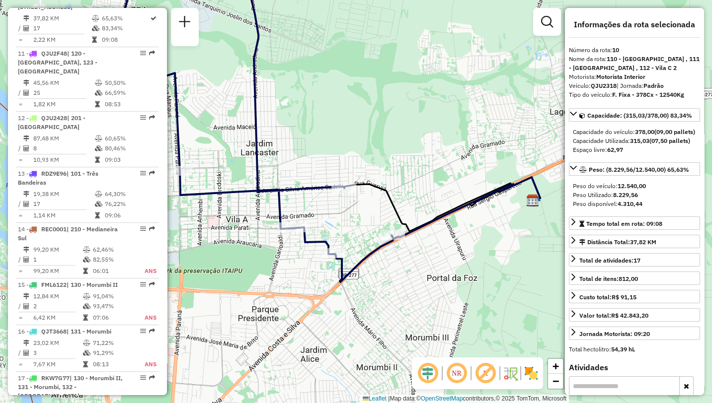
drag, startPoint x: 456, startPoint y: 255, endPoint x: 420, endPoint y: 184, distance: 80.0
click at [420, 184] on div "Janela de atendimento Grade de atendimento Capacidade Transportadoras Veículos …" at bounding box center [356, 201] width 712 height 403
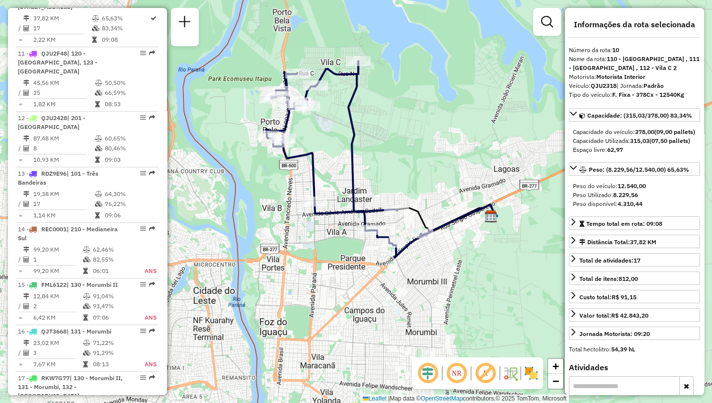
drag, startPoint x: 332, startPoint y: 227, endPoint x: 425, endPoint y: 156, distance: 117.0
click at [425, 156] on div "Janela de atendimento Grade de atendimento Capacidade Transportadoras Veículos …" at bounding box center [356, 201] width 712 height 403
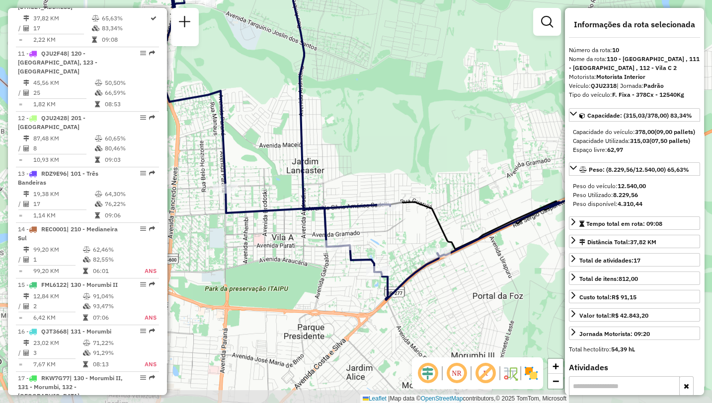
drag, startPoint x: 417, startPoint y: 189, endPoint x: 430, endPoint y: 163, distance: 28.9
click at [430, 163] on div "Janela de atendimento Grade de atendimento Capacidade Transportadoras Veículos …" at bounding box center [356, 201] width 712 height 403
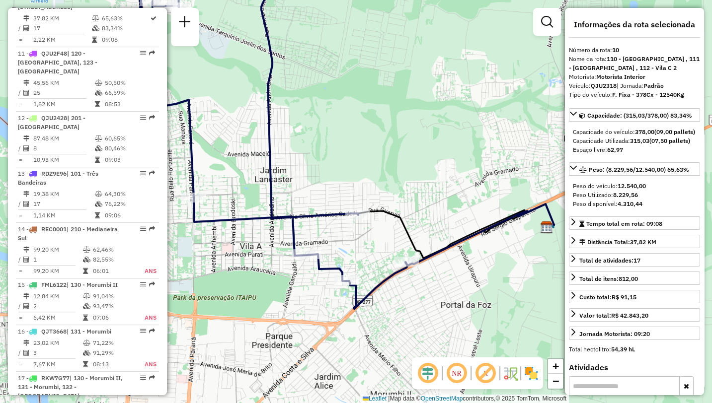
drag, startPoint x: 432, startPoint y: 152, endPoint x: 400, endPoint y: 161, distance: 33.0
click at [400, 161] on div "Janela de atendimento Grade de atendimento Capacidade Transportadoras Veículos …" at bounding box center [356, 201] width 712 height 403
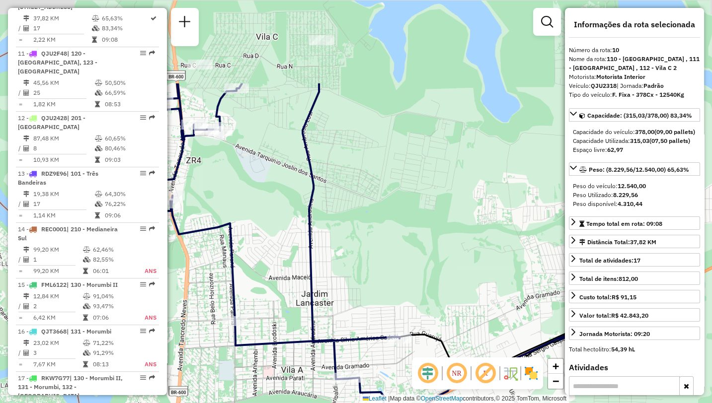
drag, startPoint x: 306, startPoint y: 134, endPoint x: 347, endPoint y: 256, distance: 129.0
click at [347, 256] on div "Janela de atendimento Grade de atendimento Capacidade Transportadoras Veículos …" at bounding box center [356, 201] width 712 height 403
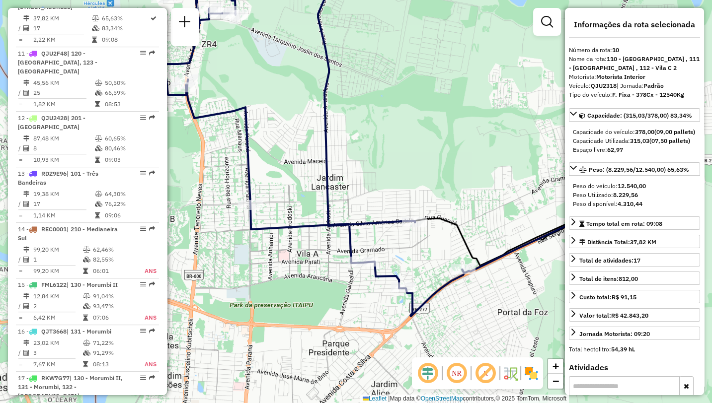
drag, startPoint x: 311, startPoint y: 240, endPoint x: 323, endPoint y: 156, distance: 84.9
click at [323, 156] on icon at bounding box center [308, 120] width 310 height 392
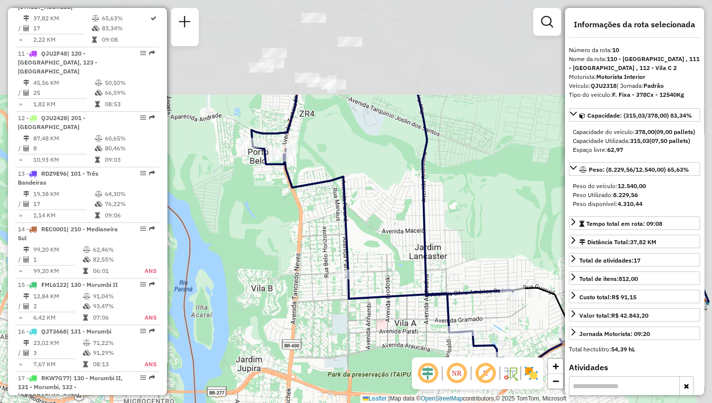
drag, startPoint x: 464, startPoint y: 116, endPoint x: 430, endPoint y: 247, distance: 134.9
click at [430, 253] on icon at bounding box center [406, 240] width 310 height 291
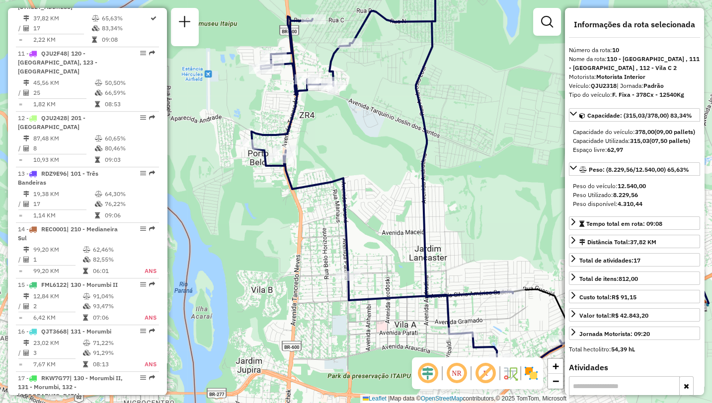
drag, startPoint x: 433, startPoint y: 126, endPoint x: 423, endPoint y: 226, distance: 100.3
click at [423, 226] on div "Janela de atendimento Grade de atendimento Capacidade Transportadoras Veículos …" at bounding box center [356, 201] width 712 height 403
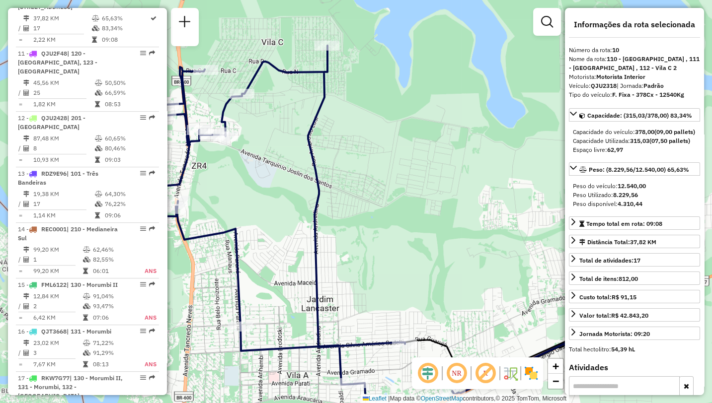
drag, startPoint x: 368, startPoint y: 124, endPoint x: 302, endPoint y: 117, distance: 65.9
click at [302, 117] on div "Janela de atendimento Grade de atendimento Capacidade Transportadoras Veículos …" at bounding box center [356, 201] width 712 height 403
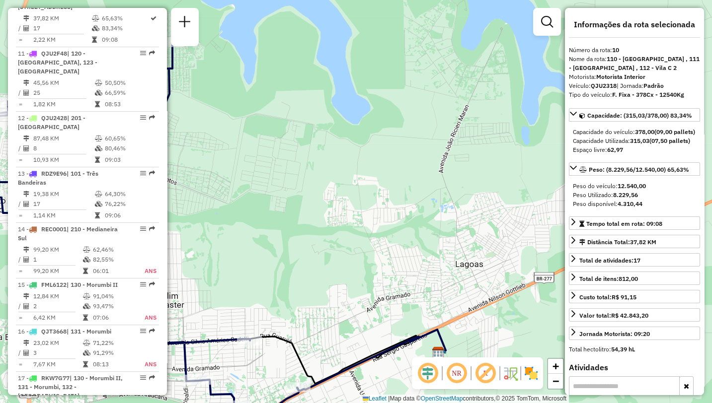
drag, startPoint x: 386, startPoint y: 225, endPoint x: 385, endPoint y: 277, distance: 51.7
click at [385, 277] on div "Janela de atendimento Grade de atendimento Capacidade Transportadoras Veículos …" at bounding box center [356, 201] width 712 height 403
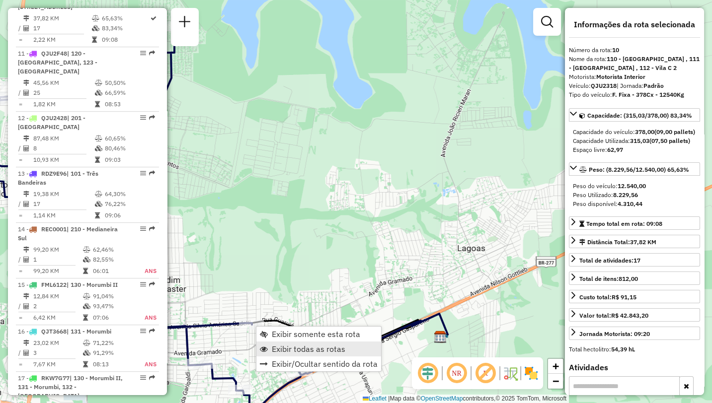
click at [282, 348] on span "Exibir todas as rotas" at bounding box center [309, 349] width 74 height 8
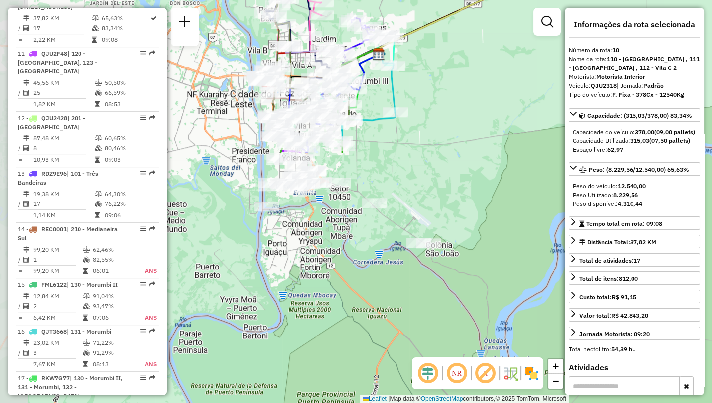
drag, startPoint x: 359, startPoint y: 238, endPoint x: 383, endPoint y: -51, distance: 289.6
click at [383, 0] on html "Aguarde... Pop-up bloqueado! Seu navegador bloqueou automáticamente a abertura …" at bounding box center [356, 201] width 712 height 403
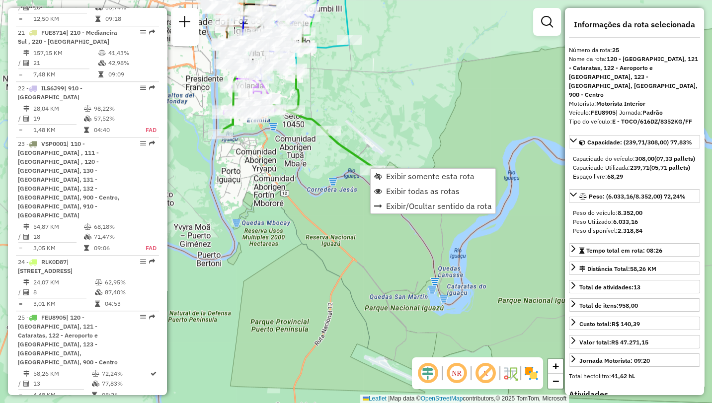
scroll to position [1506, 0]
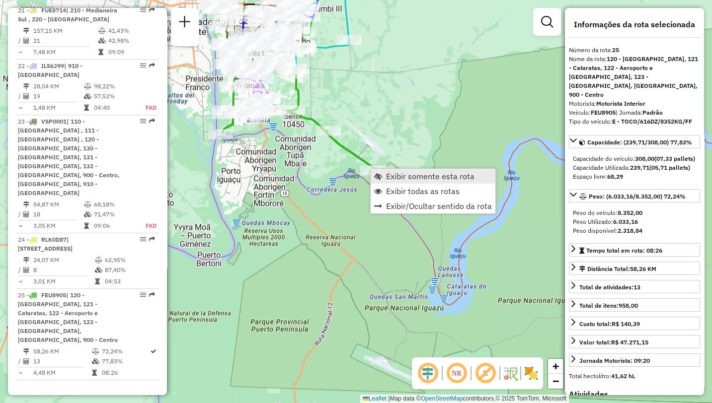
click at [392, 176] on span "Exibir somente esta rota" at bounding box center [430, 176] width 88 height 8
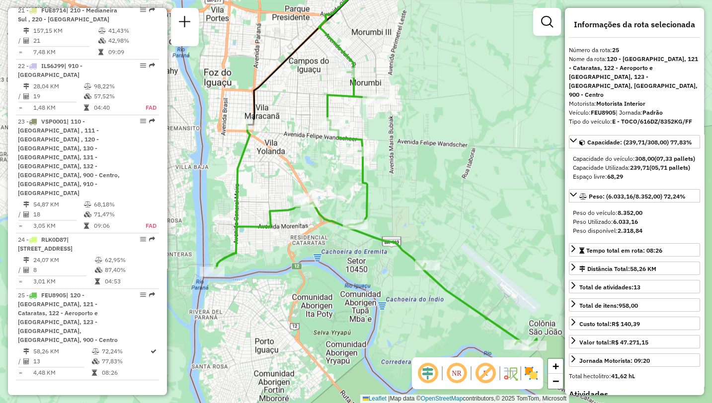
drag, startPoint x: 434, startPoint y: 253, endPoint x: 525, endPoint y: 193, distance: 109.3
click at [533, 196] on div "Janela de atendimento Grade de atendimento Capacidade Transportadoras Veículos …" at bounding box center [356, 201] width 712 height 403
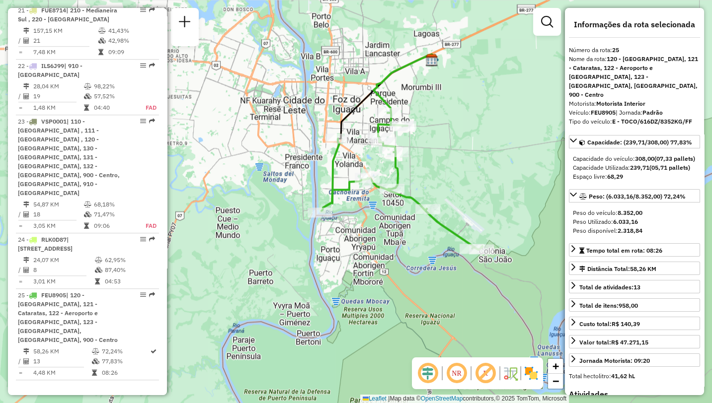
drag, startPoint x: 493, startPoint y: 212, endPoint x: 449, endPoint y: 203, distance: 45.2
click at [449, 203] on div "Janela de atendimento Grade de atendimento Capacidade Transportadoras Veículos …" at bounding box center [356, 201] width 712 height 403
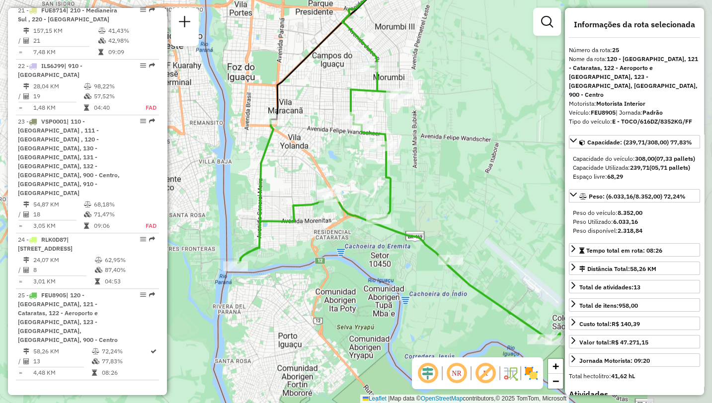
drag, startPoint x: 417, startPoint y: 96, endPoint x: 338, endPoint y: 88, distance: 79.3
click at [338, 88] on div "Janela de atendimento Grade de atendimento Capacidade Transportadoras Veículos …" at bounding box center [356, 201] width 712 height 403
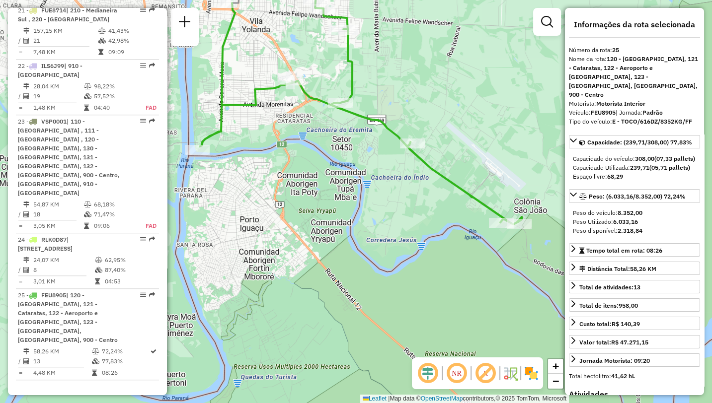
drag, startPoint x: 347, startPoint y: 99, endPoint x: 463, endPoint y: 98, distance: 115.7
click at [463, 98] on div "Janela de atendimento Grade de atendimento Capacidade Transportadoras Veículos …" at bounding box center [356, 201] width 712 height 403
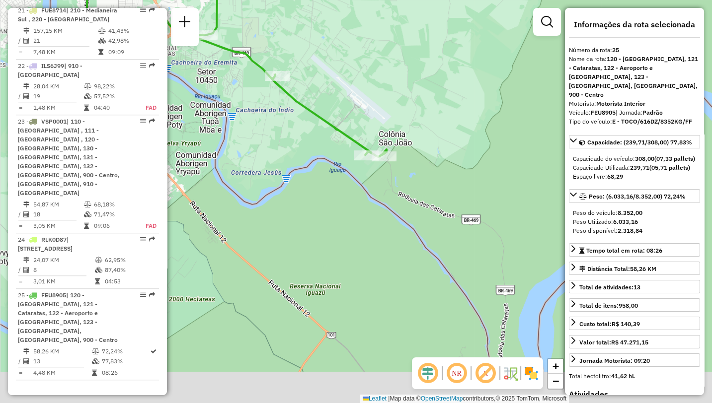
drag, startPoint x: 399, startPoint y: 162, endPoint x: 298, endPoint y: 121, distance: 109.1
click at [298, 121] on div "Janela de atendimento Grade de atendimento Capacidade Transportadoras Veículos …" at bounding box center [356, 201] width 712 height 403
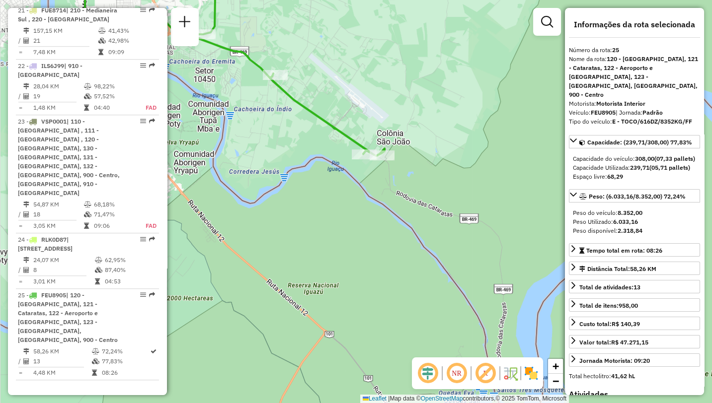
drag, startPoint x: 437, startPoint y: 177, endPoint x: 374, endPoint y: 159, distance: 66.1
click at [374, 159] on div "Janela de atendimento Grade de atendimento Capacidade Transportadoras Veículos …" at bounding box center [356, 201] width 712 height 403
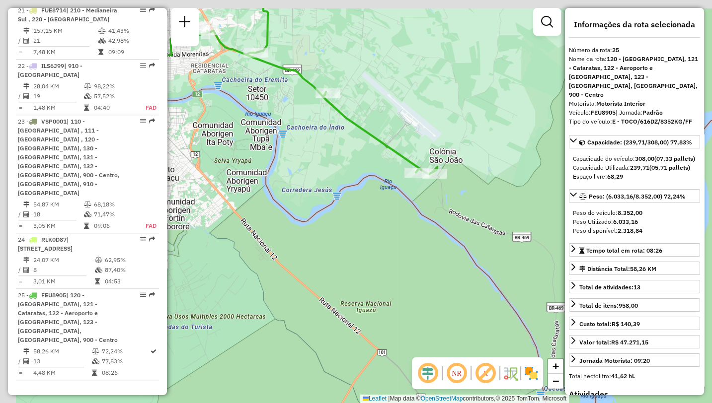
drag, startPoint x: 251, startPoint y: 108, endPoint x: 373, endPoint y: 156, distance: 131.2
click at [373, 156] on div "Janela de atendimento Grade de atendimento Capacidade Transportadoras Veículos …" at bounding box center [356, 201] width 712 height 403
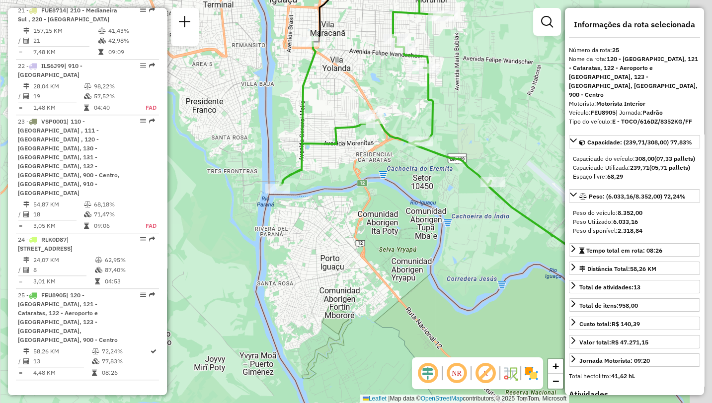
drag, startPoint x: 422, startPoint y: 121, endPoint x: 331, endPoint y: 168, distance: 102.7
click at [331, 168] on div "Janela de atendimento Grade de atendimento Capacidade Transportadoras Veículos …" at bounding box center [356, 201] width 712 height 403
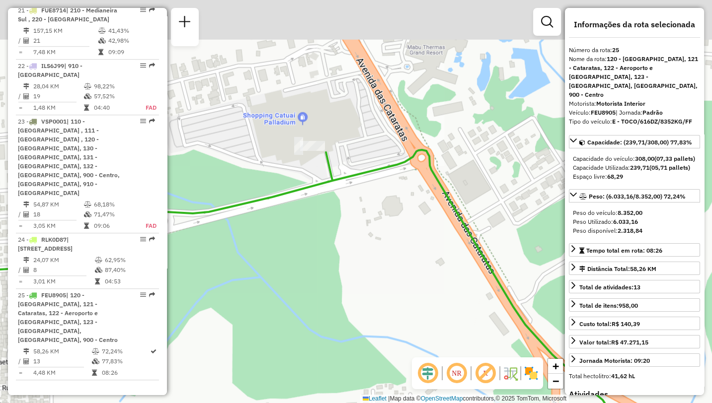
drag, startPoint x: 287, startPoint y: 102, endPoint x: 329, endPoint y: 191, distance: 98.0
click at [329, 191] on div "Janela de atendimento Grade de atendimento Capacidade Transportadoras Veículos …" at bounding box center [356, 201] width 712 height 403
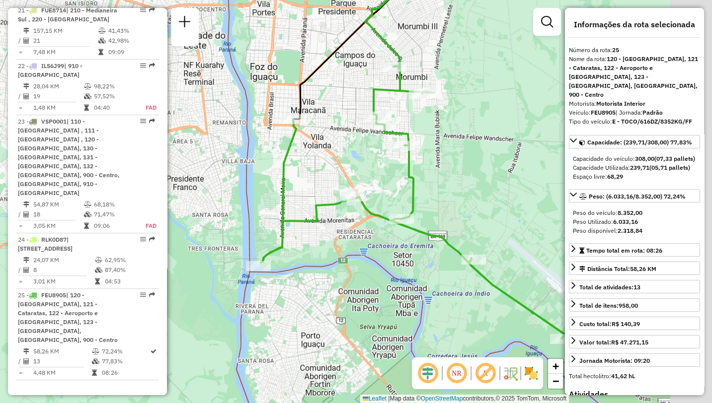
drag, startPoint x: 496, startPoint y: 145, endPoint x: 408, endPoint y: 177, distance: 93.8
click at [411, 177] on icon at bounding box center [422, 204] width 322 height 274
